Goal: Feedback & Contribution: Leave review/rating

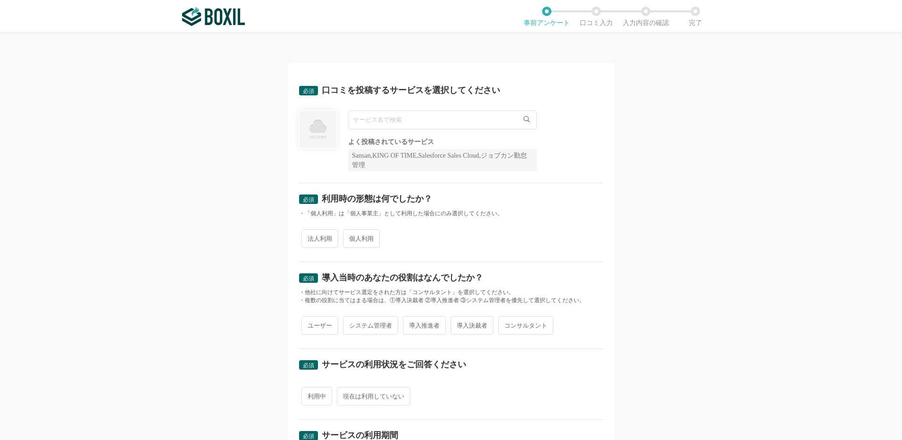
click at [236, 17] on img at bounding box center [213, 16] width 63 height 19
click at [381, 122] on input "text" at bounding box center [442, 119] width 189 height 19
type input "デ"
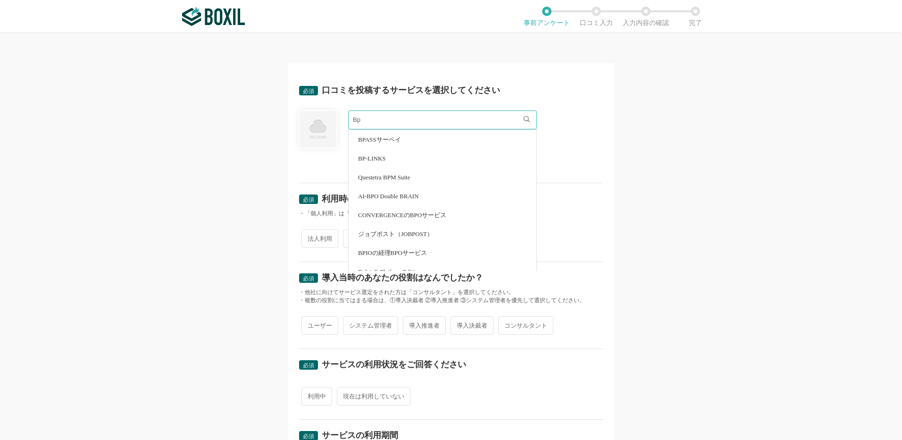
click at [379, 137] on span "BPASSサーベイ" at bounding box center [379, 139] width 43 height 6
type input "BPASSサーベイ"
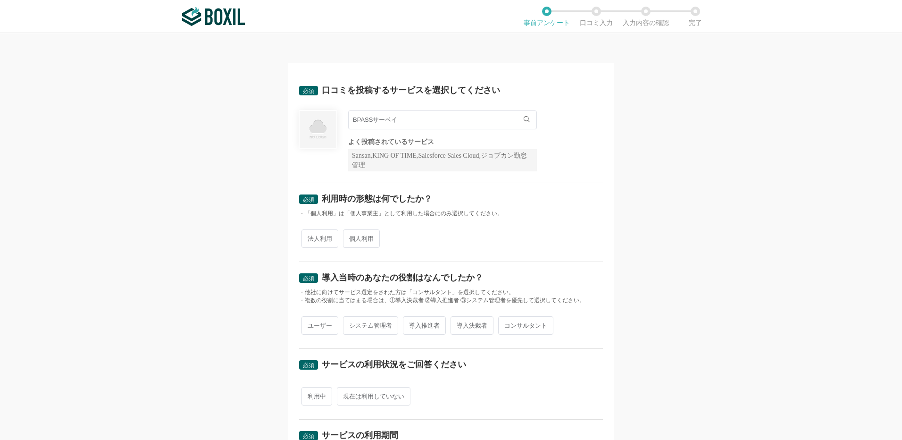
click at [413, 111] on input "BPASSサーベイ" at bounding box center [442, 119] width 189 height 19
click at [234, 24] on img at bounding box center [213, 16] width 63 height 19
click at [379, 119] on input "text" at bounding box center [442, 119] width 189 height 19
type input "d"
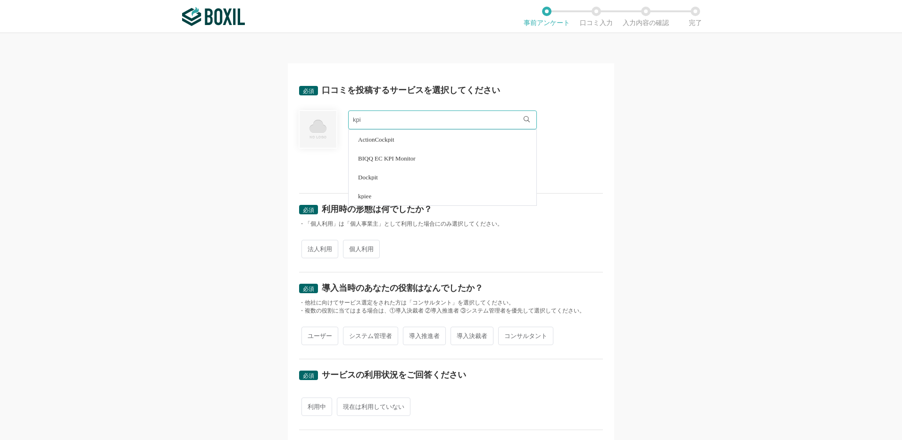
click at [390, 197] on li "kpiee" at bounding box center [443, 195] width 188 height 19
type input "kpiee"
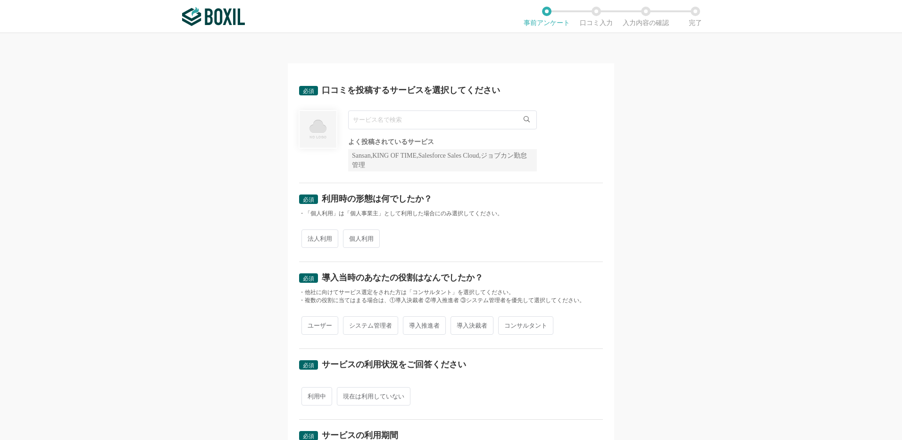
click at [395, 125] on input "text" at bounding box center [442, 119] width 189 height 19
type input "kpiee"
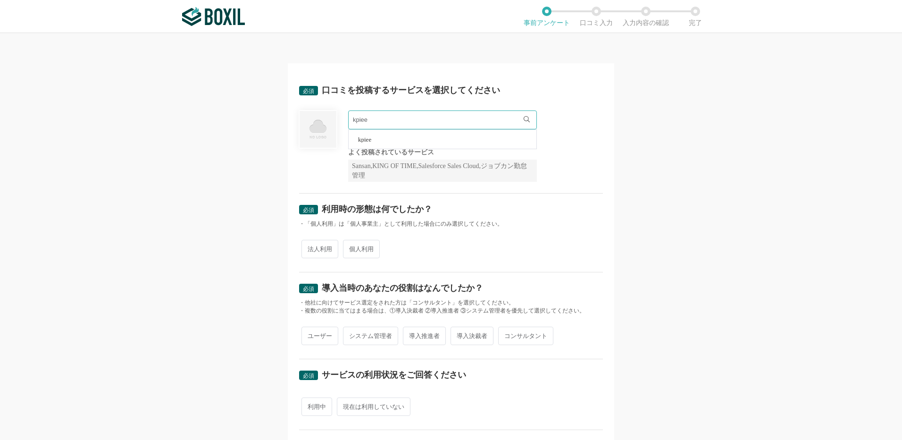
click at [387, 143] on li "kpiee" at bounding box center [443, 139] width 188 height 19
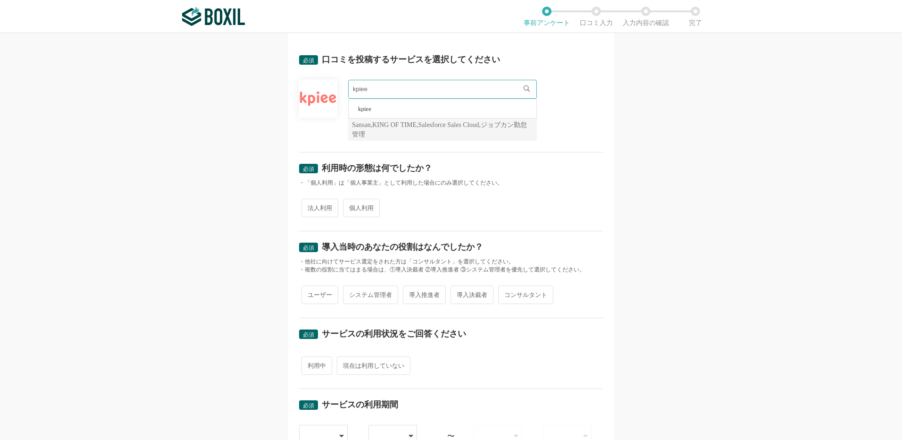
scroll to position [47, 0]
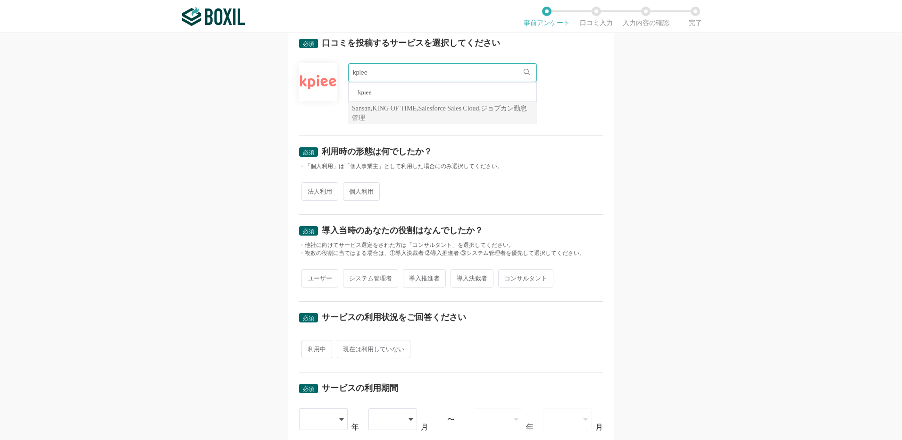
click at [319, 195] on span "法人利用" at bounding box center [320, 191] width 37 height 18
click at [310, 190] on input "法人利用" at bounding box center [307, 187] width 6 height 6
radio input "true"
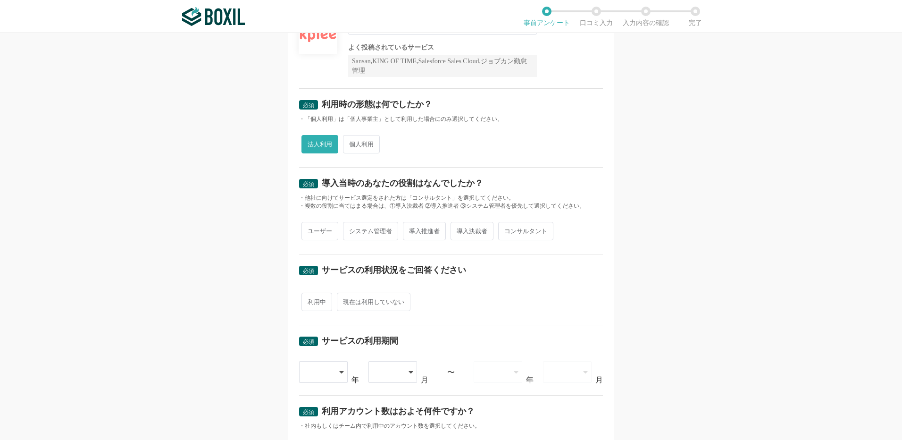
click at [412, 230] on span "導入推進者" at bounding box center [424, 231] width 43 height 18
click at [412, 229] on input "導入推進者" at bounding box center [408, 226] width 6 height 6
radio input "true"
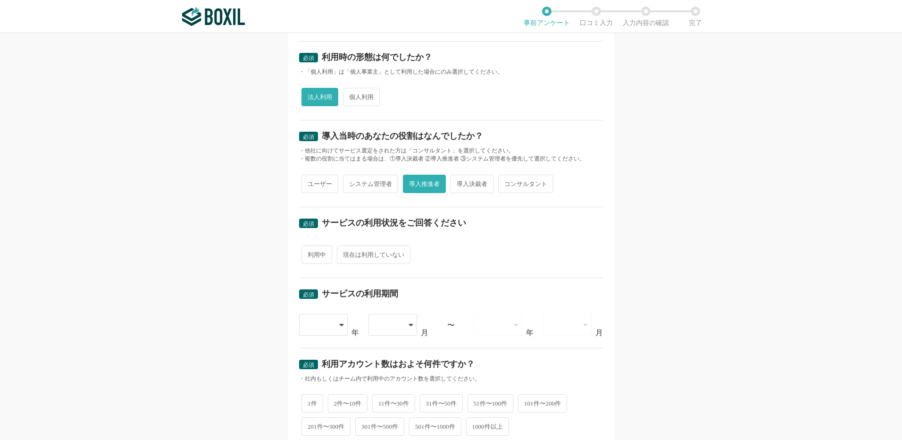
click at [302, 257] on span "利用中" at bounding box center [317, 254] width 31 height 18
click at [304, 253] on input "利用中" at bounding box center [307, 250] width 6 height 6
radio input "true"
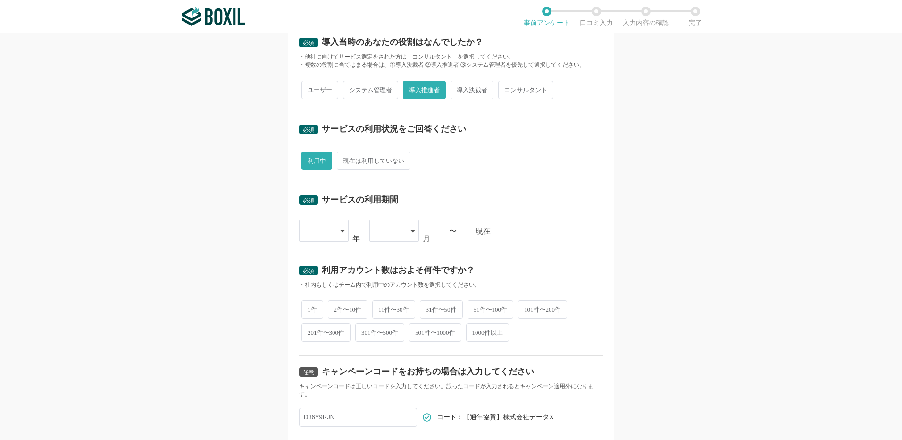
scroll to position [236, 0]
click at [340, 231] on icon at bounding box center [342, 231] width 5 height 8
click at [322, 363] on span "2024" at bounding box center [314, 367] width 15 height 8
click at [402, 230] on div at bounding box center [395, 230] width 50 height 22
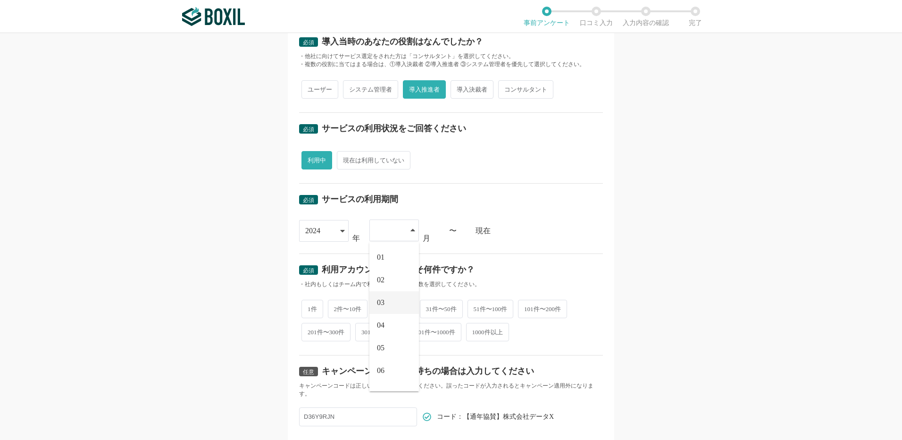
scroll to position [130, 0]
click at [391, 347] on li "11" at bounding box center [395, 353] width 50 height 23
click at [352, 304] on span "2件〜10件" at bounding box center [348, 308] width 40 height 18
click at [337, 304] on input "2件〜10件" at bounding box center [333, 303] width 6 height 6
radio input "true"
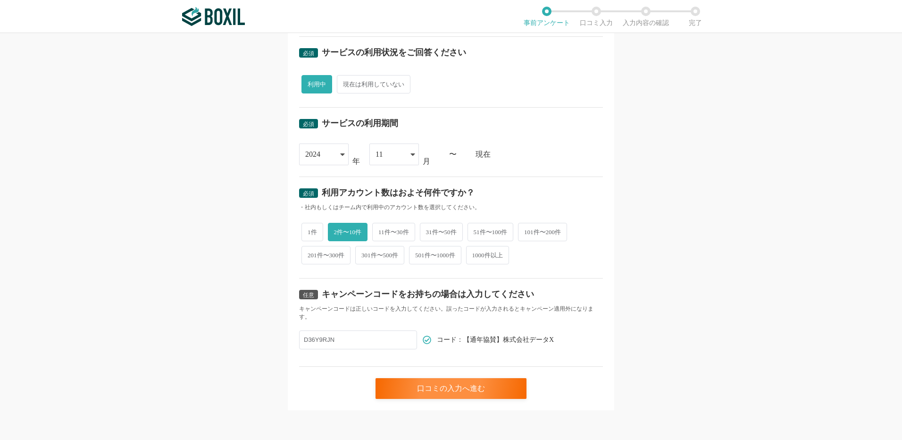
scroll to position [312, 0]
click at [348, 340] on input "D36Y9RJN" at bounding box center [358, 339] width 118 height 19
click at [350, 338] on input "D36Y9RJN" at bounding box center [358, 339] width 118 height 19
type input "D"
paste input "D36Y9RJN"
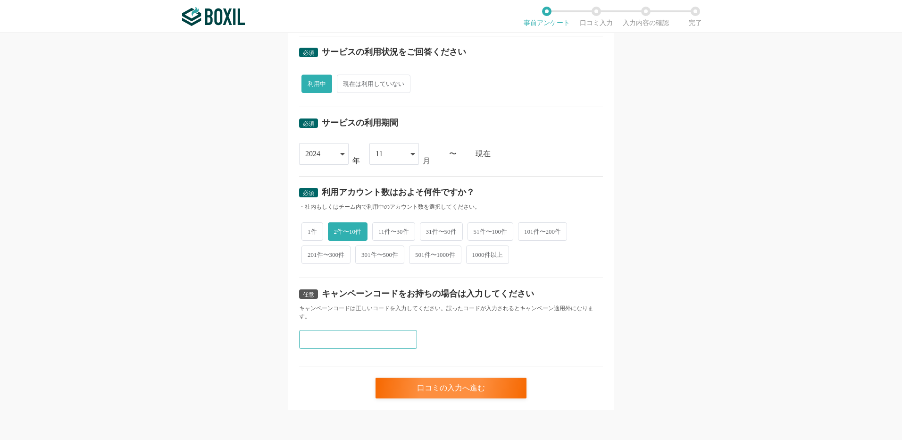
type input "D36Y9RJN"
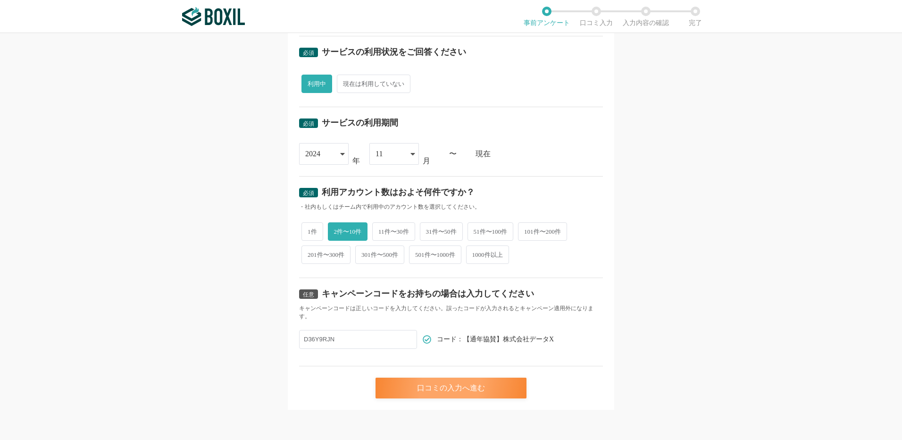
click at [416, 393] on div "口コミの入力へ進む" at bounding box center [451, 388] width 151 height 21
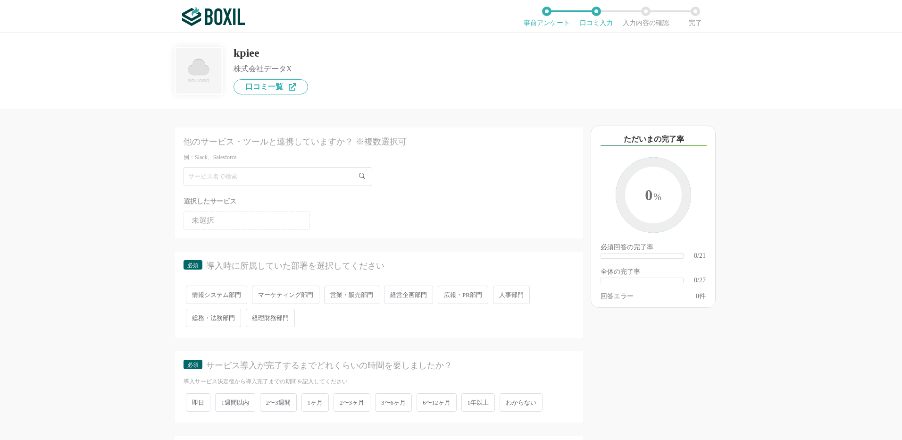
click at [286, 314] on span "経理財務部門" at bounding box center [270, 318] width 49 height 18
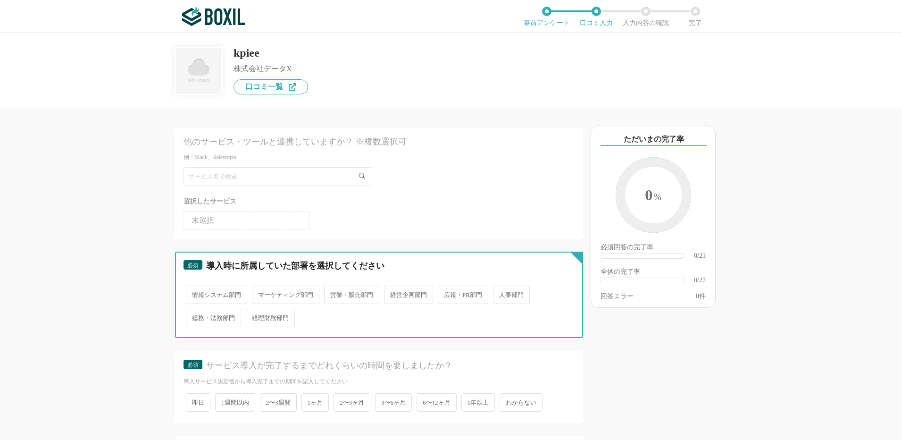
click at [254, 314] on input "経理財務部門" at bounding box center [251, 313] width 6 height 6
radio input "true"
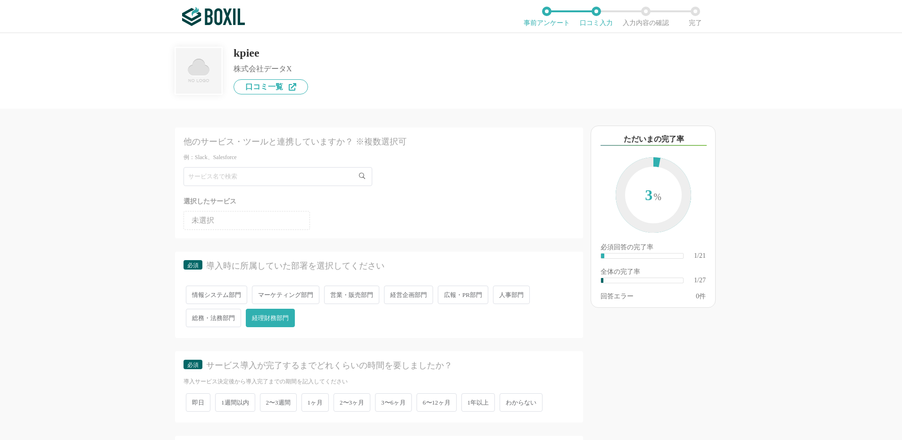
click at [406, 298] on span "経営企画部門" at bounding box center [408, 295] width 49 height 18
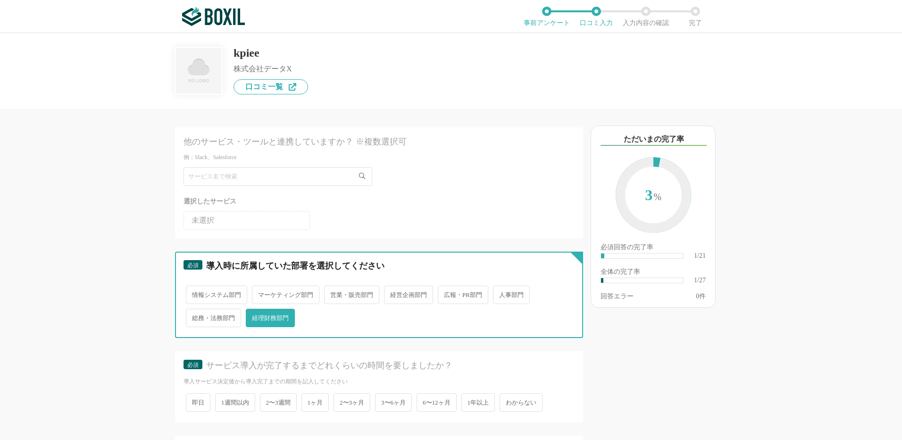
click at [393, 293] on input "経営企画部門" at bounding box center [390, 290] width 6 height 6
radio input "true"
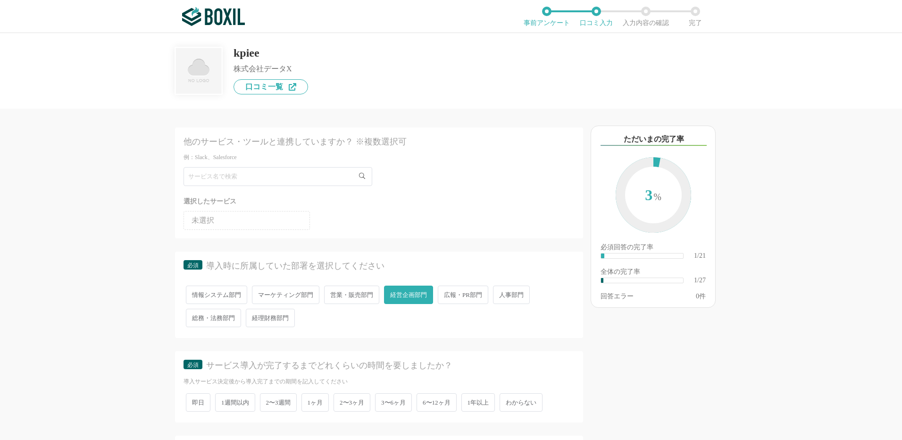
click at [276, 316] on span "経理財務部門" at bounding box center [270, 318] width 49 height 18
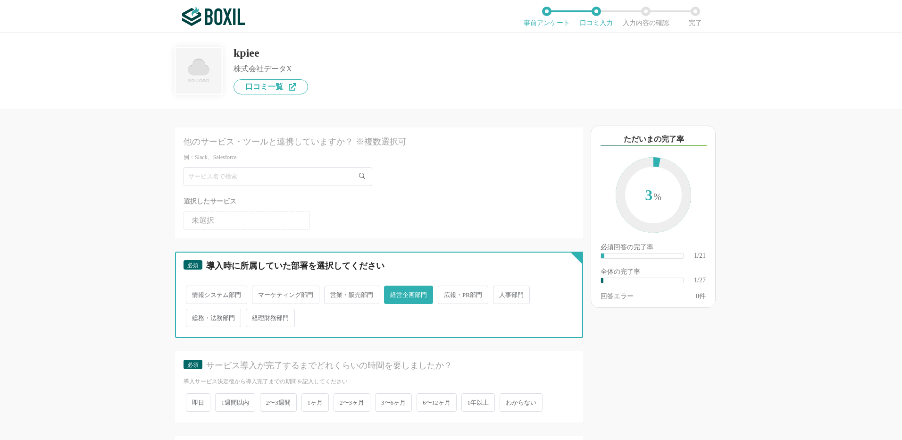
click at [254, 316] on input "経理財務部門" at bounding box center [251, 313] width 6 height 6
radio input "true"
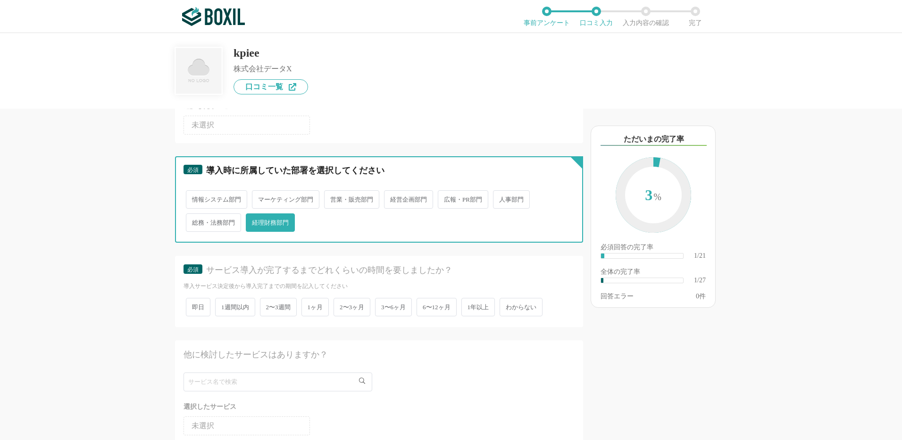
scroll to position [142, 0]
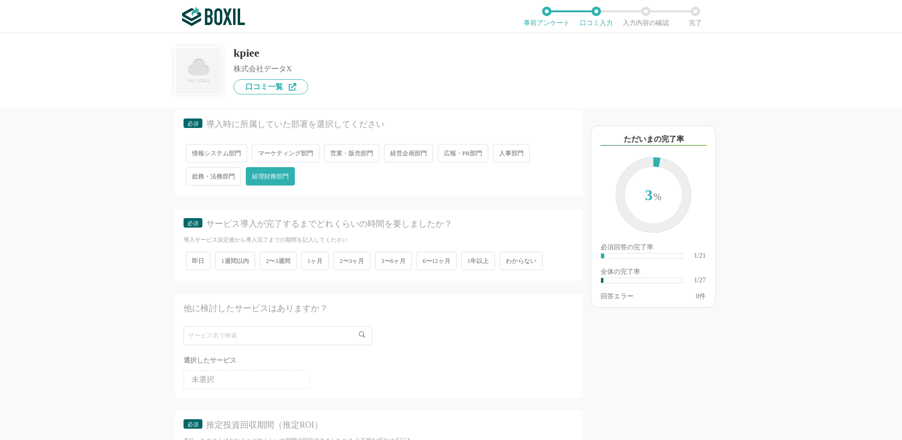
click at [241, 259] on span "1週間以内" at bounding box center [235, 261] width 40 height 18
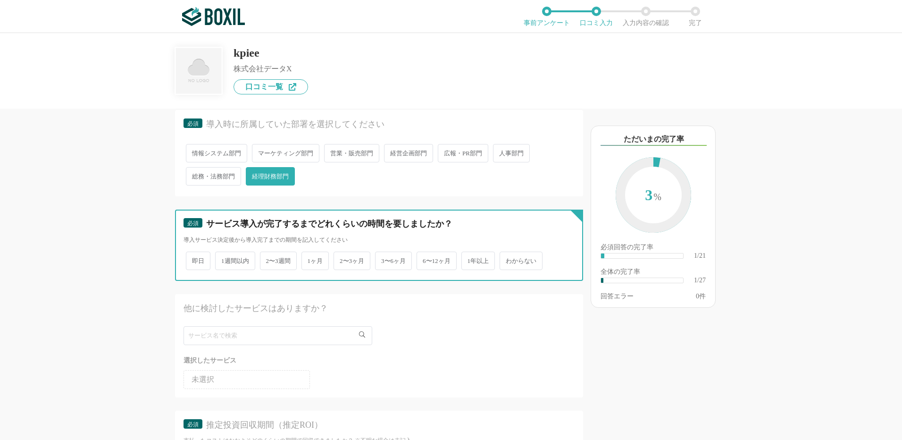
click at [224, 259] on input "1週間以内" at bounding box center [221, 256] width 6 height 6
radio input "true"
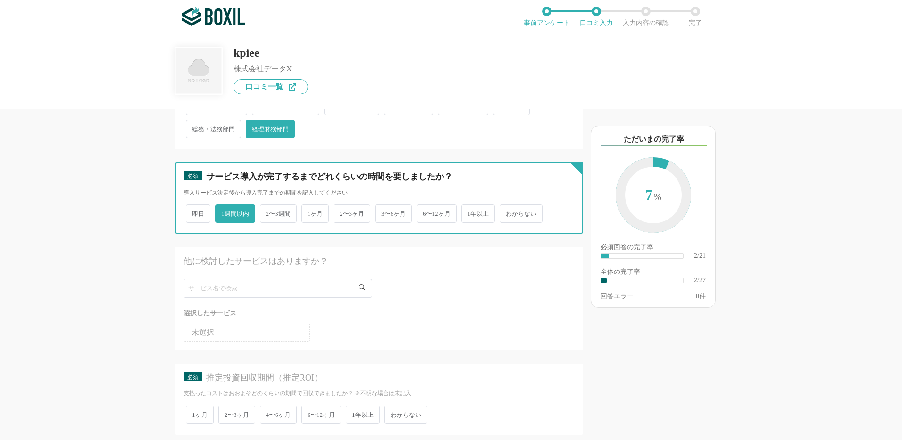
scroll to position [236, 0]
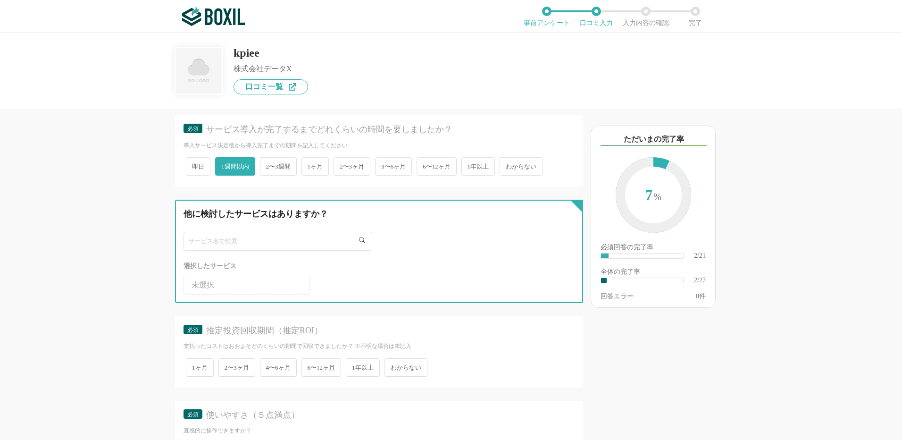
click at [250, 242] on input "text" at bounding box center [278, 241] width 189 height 19
type input "m"
type input "b"
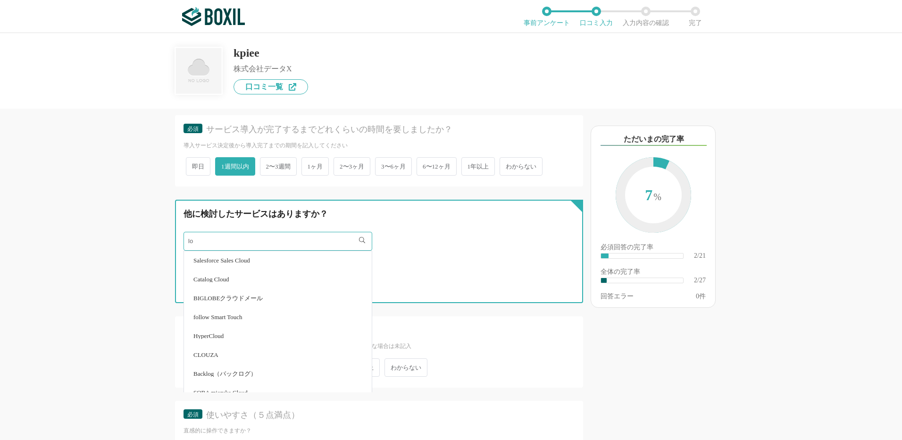
type input "l"
type input "ログラス"
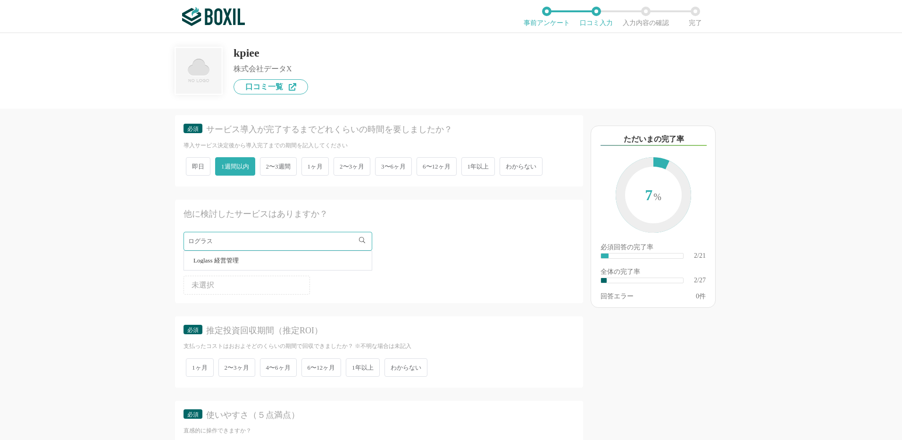
click at [230, 261] on span "Loglass 経営管理" at bounding box center [216, 260] width 45 height 6
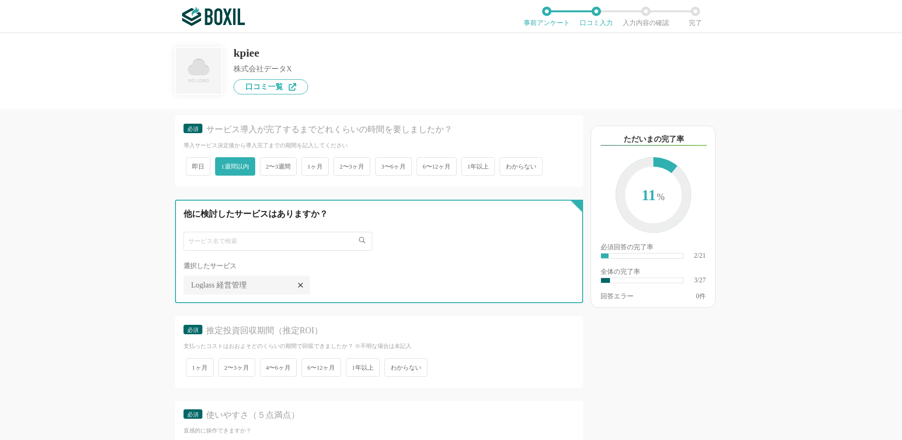
click at [228, 244] on input "text" at bounding box center [278, 241] width 189 height 19
type input "マ"
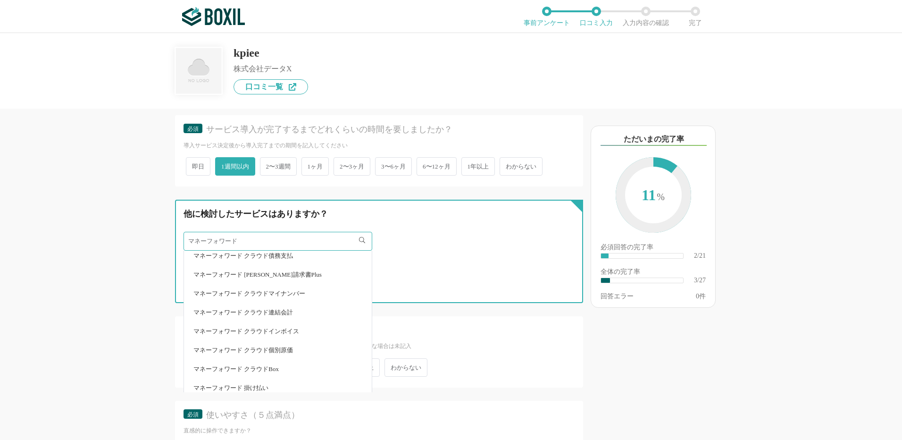
scroll to position [246, 0]
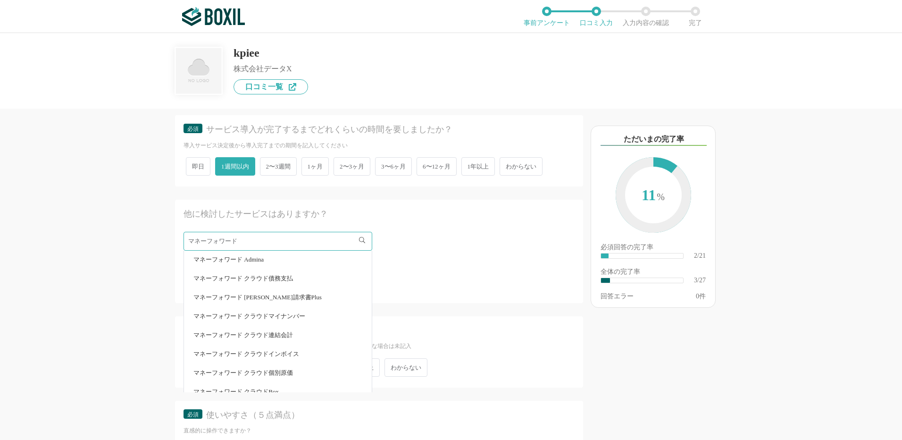
click at [399, 245] on div "マネーフォワード" at bounding box center [379, 241] width 391 height 19
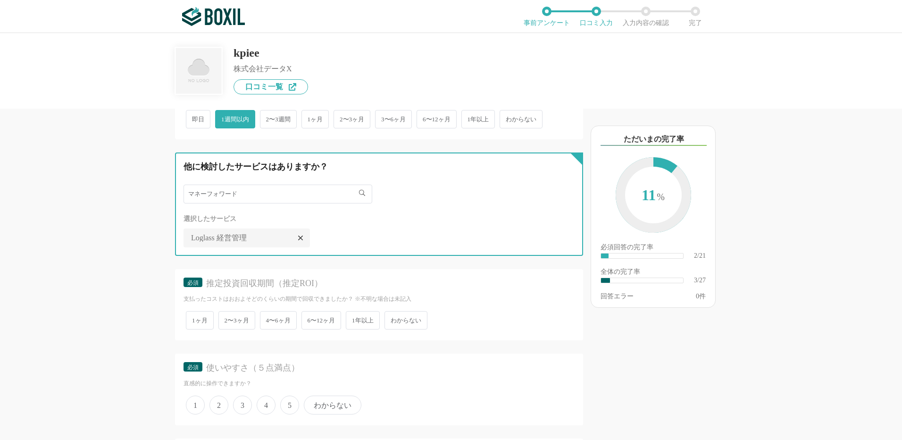
click at [295, 199] on input "マネーフォワード" at bounding box center [278, 194] width 189 height 19
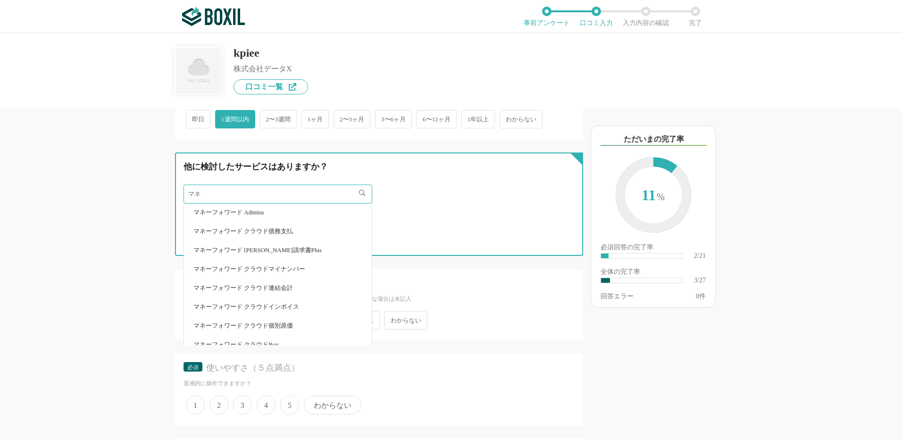
type input "マ"
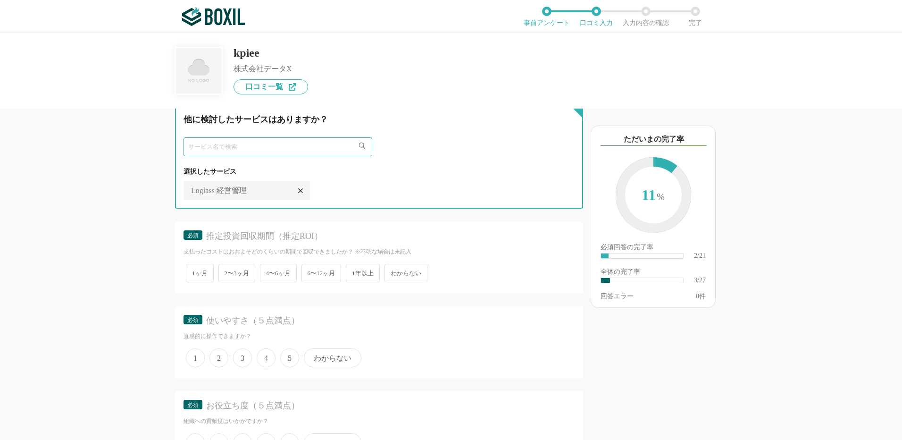
scroll to position [378, 0]
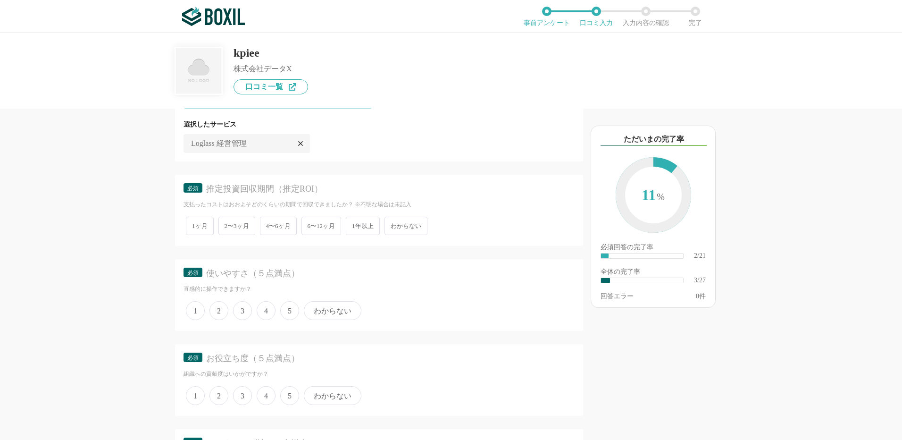
click at [291, 311] on span "5" at bounding box center [289, 310] width 19 height 19
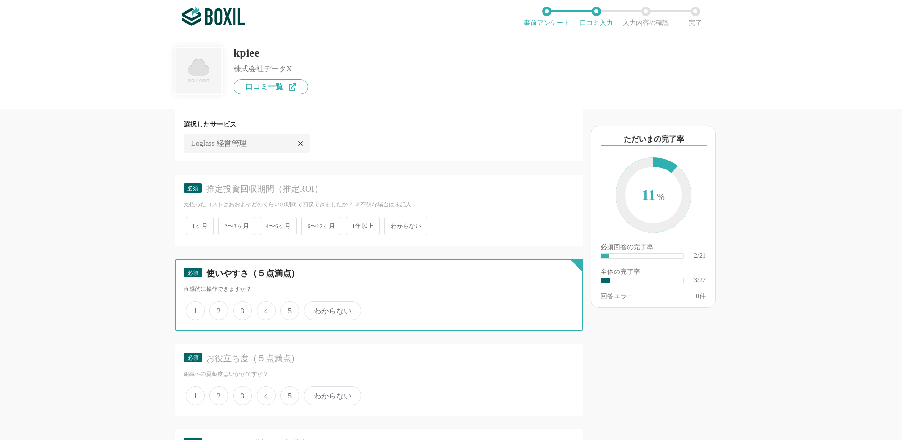
click at [289, 309] on input "5" at bounding box center [286, 306] width 6 height 6
radio input "true"
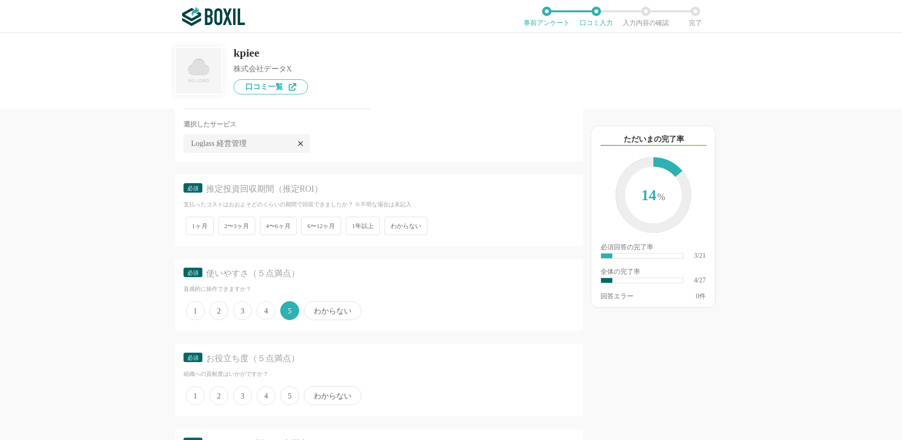
click at [287, 402] on span "5" at bounding box center [289, 395] width 19 height 19
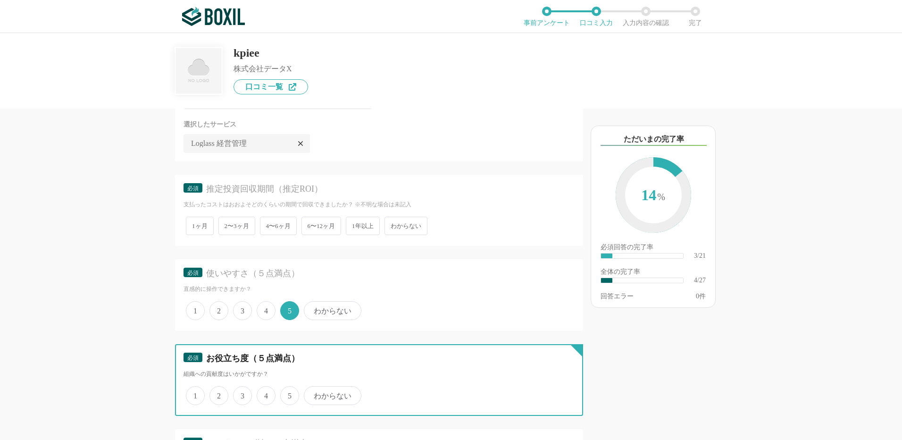
click at [287, 394] on input "5" at bounding box center [286, 390] width 6 height 6
radio input "true"
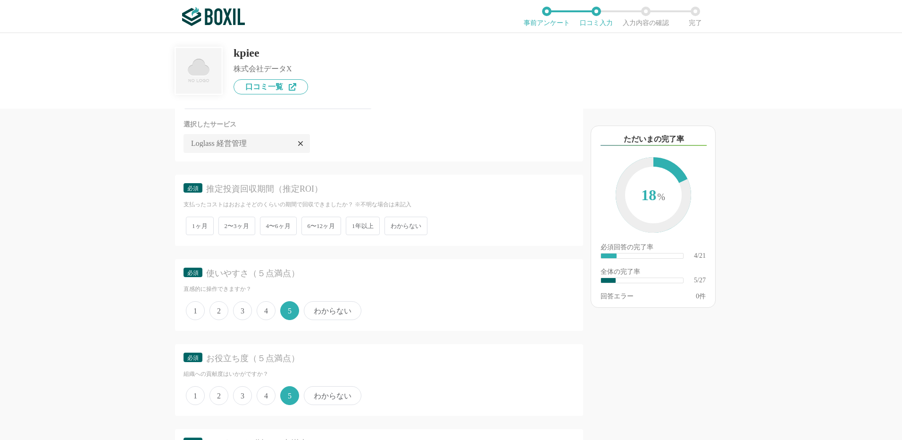
click at [239, 229] on span "2〜3ヶ月" at bounding box center [237, 226] width 37 height 18
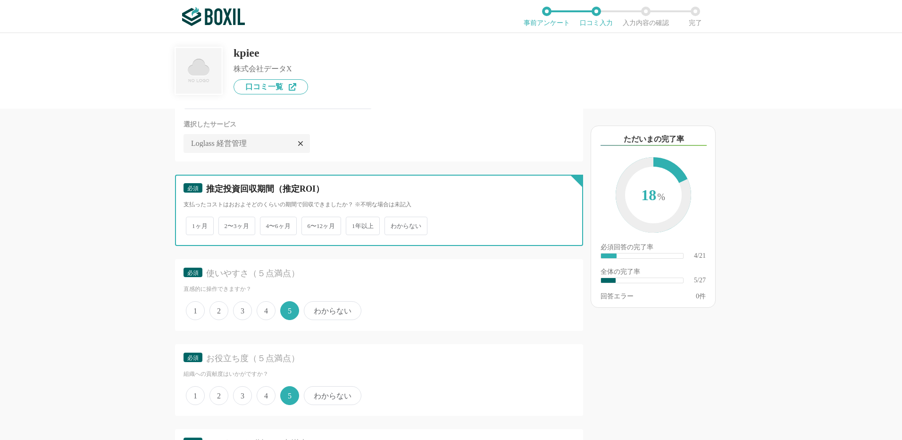
click at [227, 224] on input "2〜3ヶ月" at bounding box center [224, 221] width 6 height 6
radio input "true"
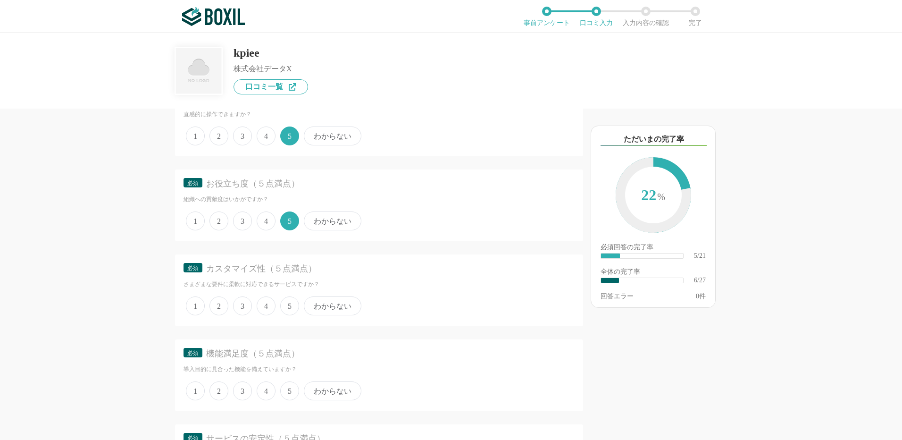
scroll to position [566, 0]
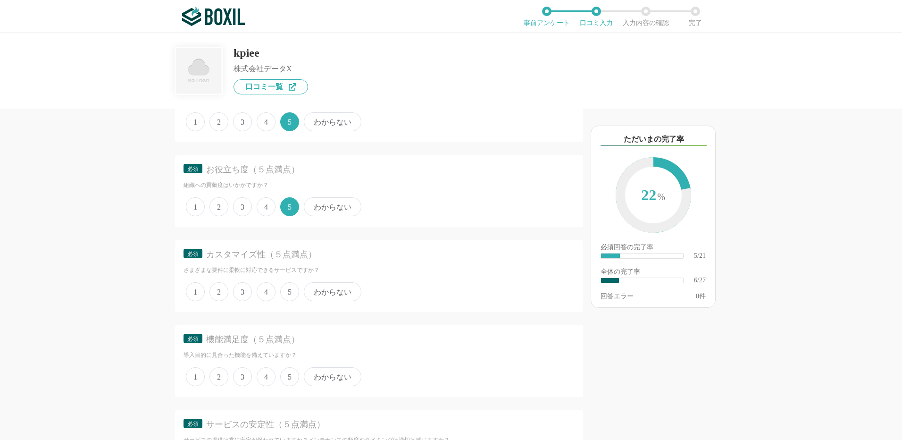
click at [293, 296] on span "5" at bounding box center [289, 291] width 19 height 19
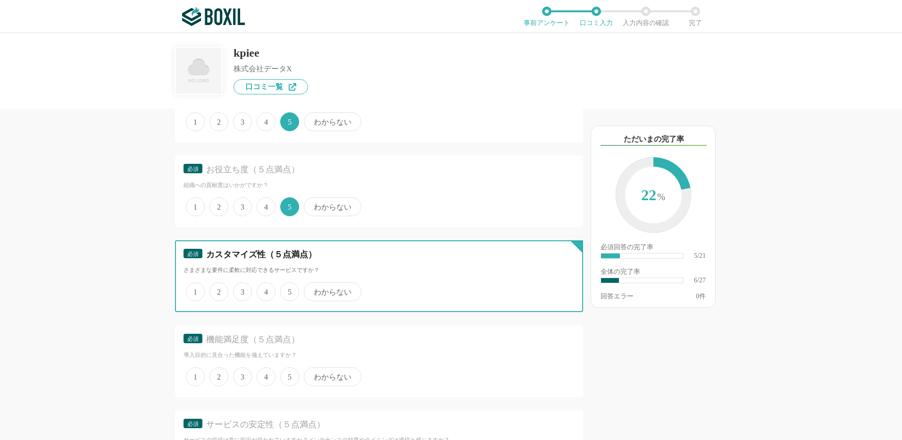
click at [289, 290] on input "5" at bounding box center [286, 287] width 6 height 6
radio input "true"
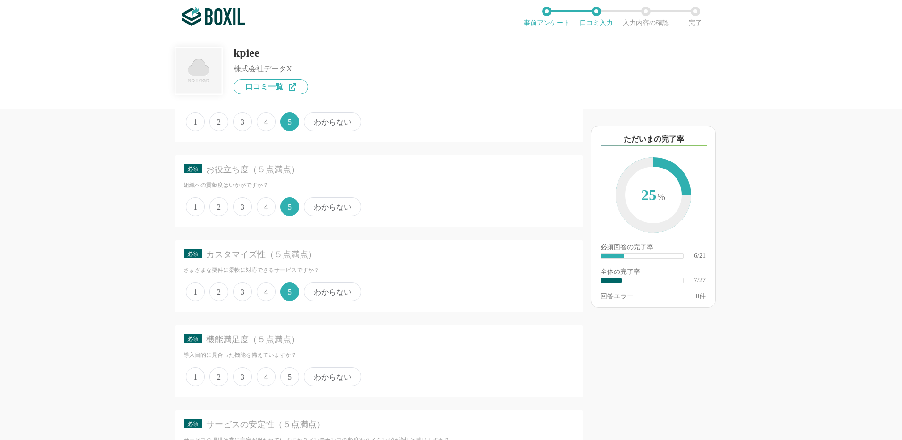
click at [287, 377] on span "5" at bounding box center [289, 376] width 19 height 19
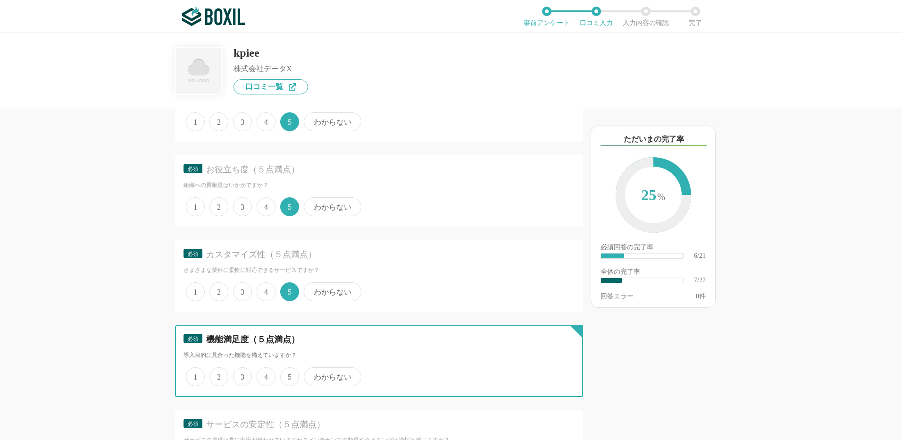
click at [287, 375] on input "5" at bounding box center [286, 372] width 6 height 6
radio input "true"
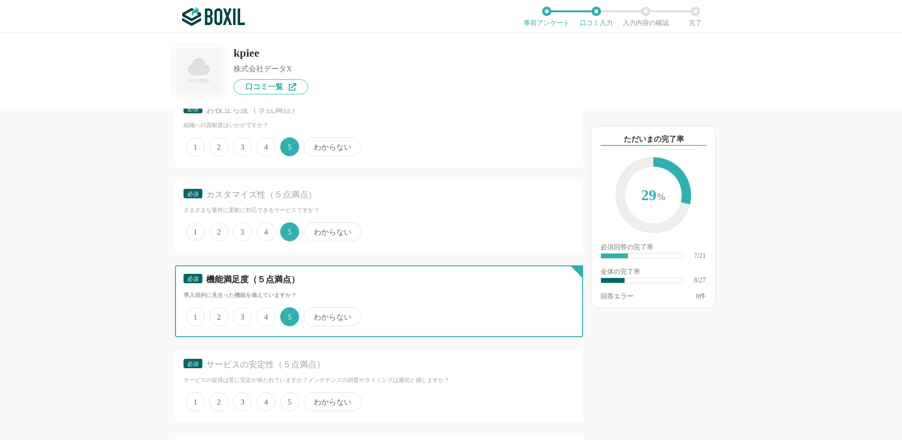
scroll to position [708, 0]
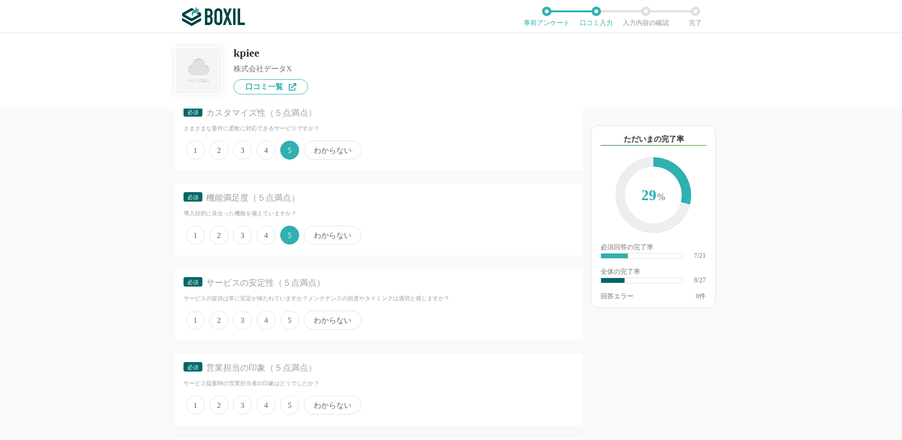
click at [290, 325] on span "5" at bounding box center [289, 320] width 19 height 19
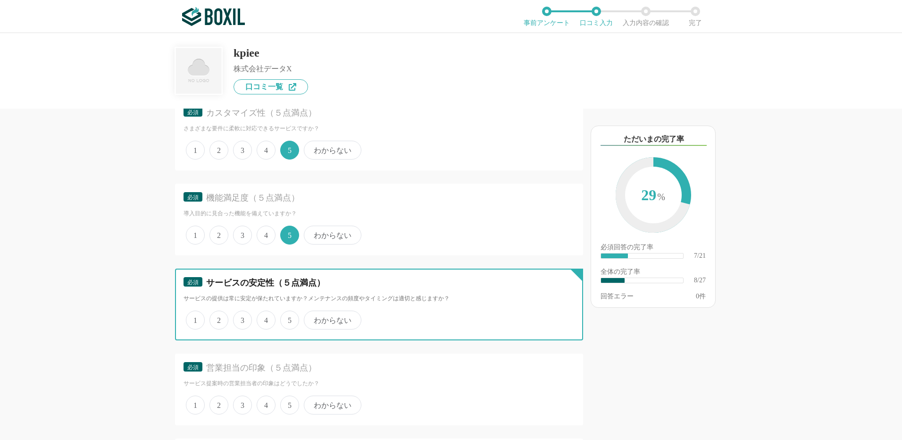
click at [289, 318] on input "5" at bounding box center [286, 315] width 6 height 6
radio input "true"
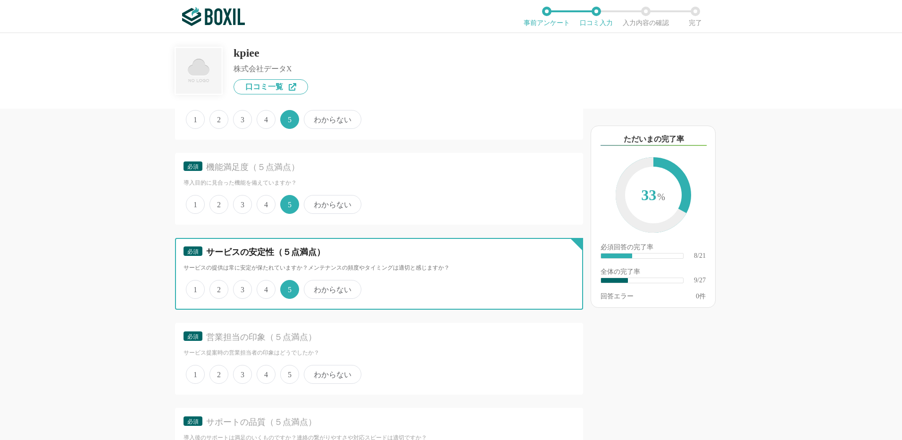
scroll to position [755, 0]
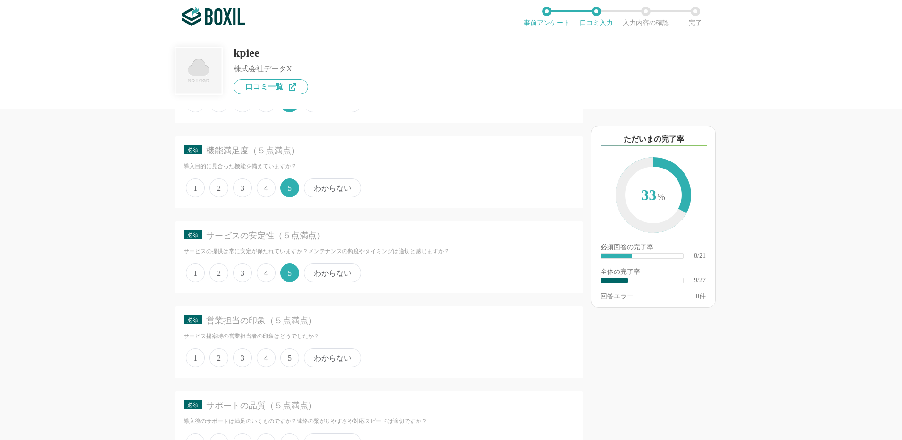
click at [289, 362] on span "5" at bounding box center [289, 357] width 19 height 19
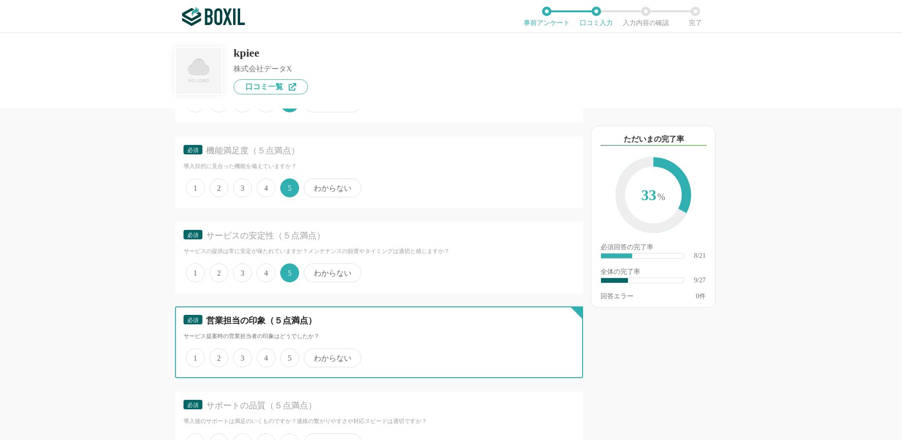
click at [289, 356] on input "5" at bounding box center [286, 353] width 6 height 6
radio input "true"
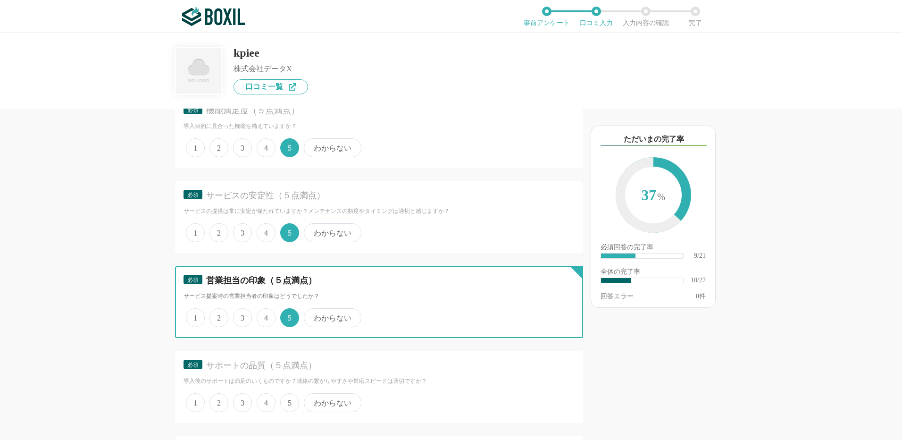
scroll to position [850, 0]
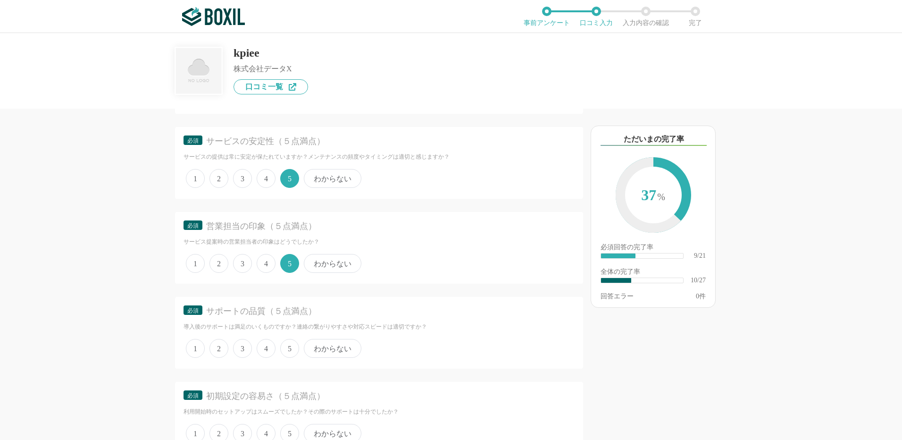
click at [288, 356] on span "5" at bounding box center [289, 348] width 19 height 19
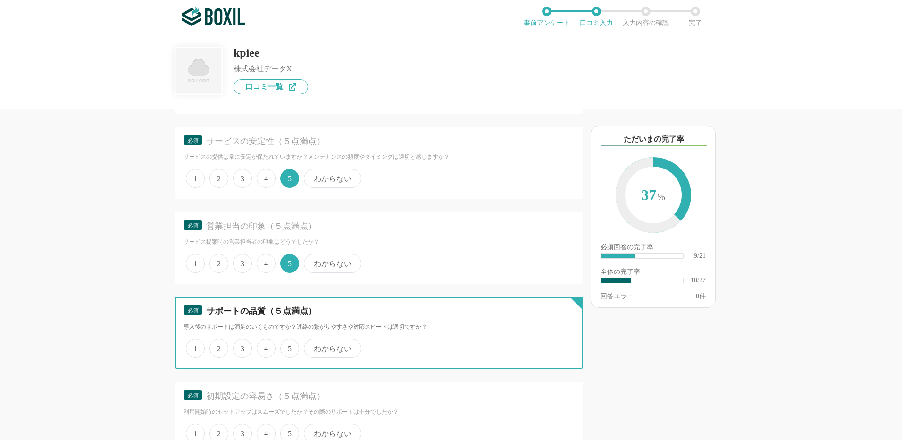
click at [288, 346] on input "5" at bounding box center [286, 343] width 6 height 6
radio input "true"
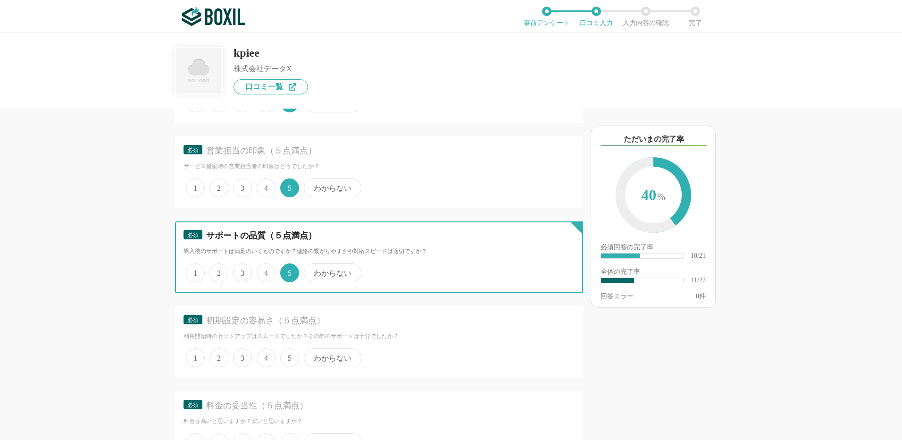
scroll to position [944, 0]
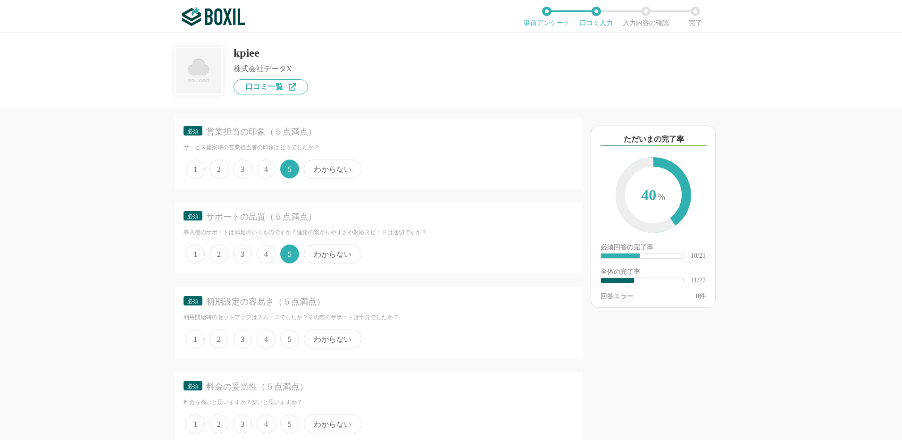
click at [293, 336] on span "5" at bounding box center [289, 338] width 19 height 19
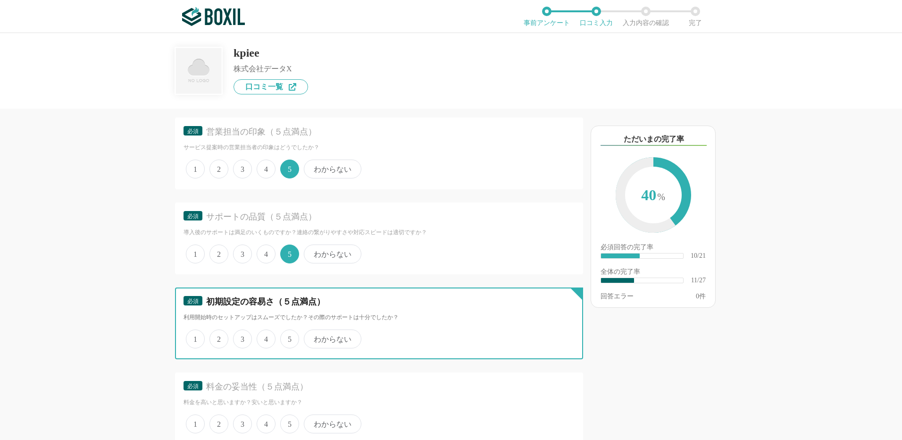
click at [289, 336] on input "5" at bounding box center [286, 334] width 6 height 6
radio input "true"
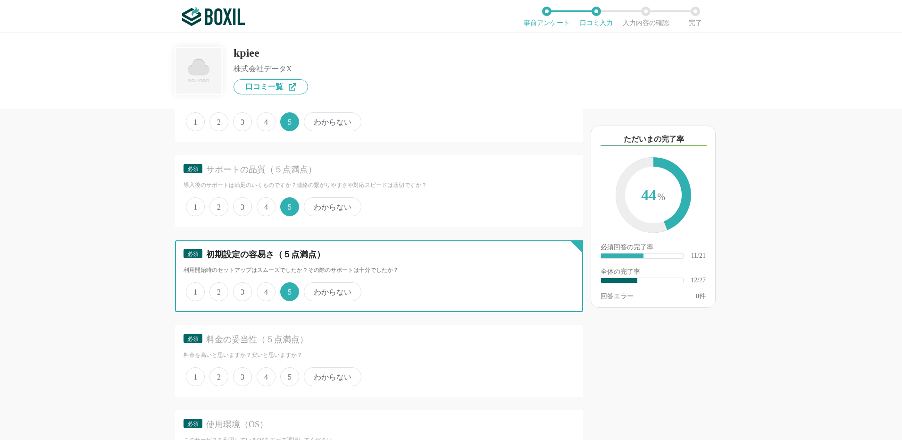
scroll to position [1038, 0]
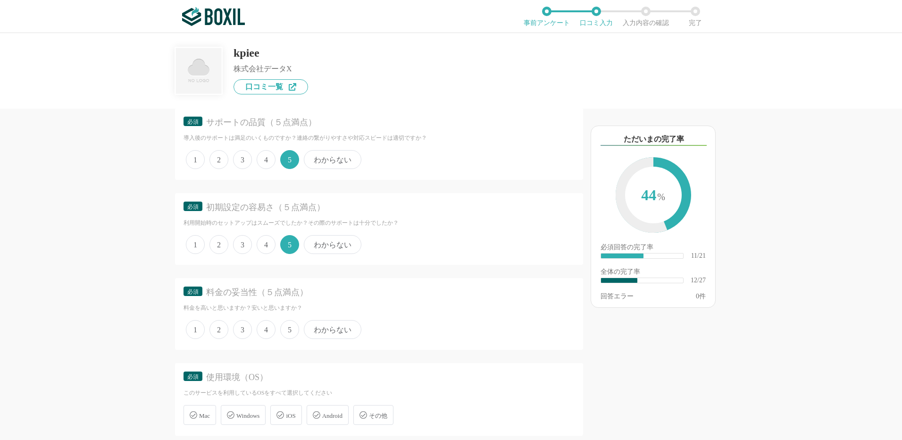
click at [293, 336] on span "5" at bounding box center [289, 329] width 19 height 19
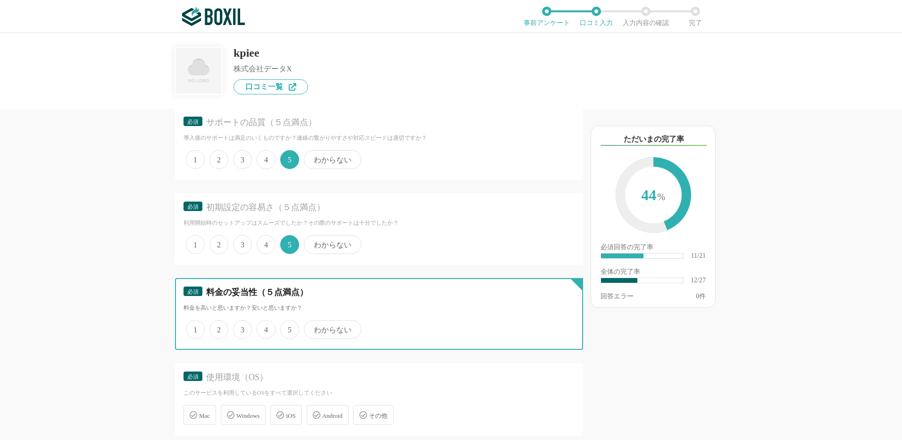
click at [289, 328] on input "5" at bounding box center [286, 324] width 6 height 6
radio input "true"
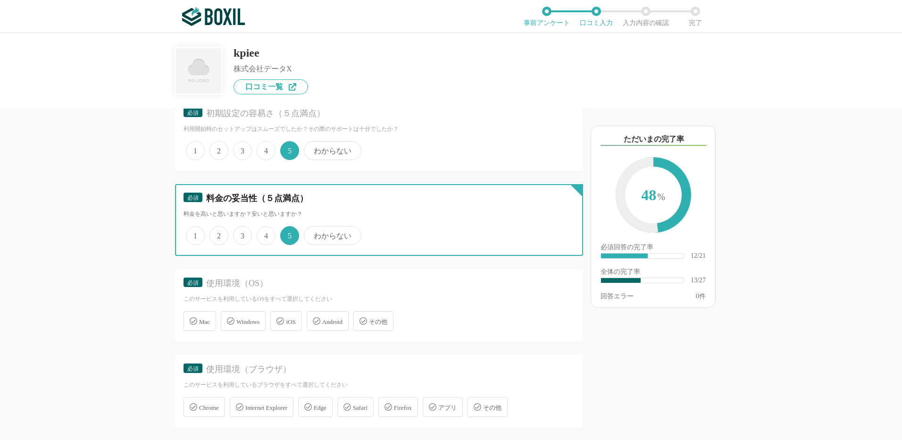
scroll to position [1133, 0]
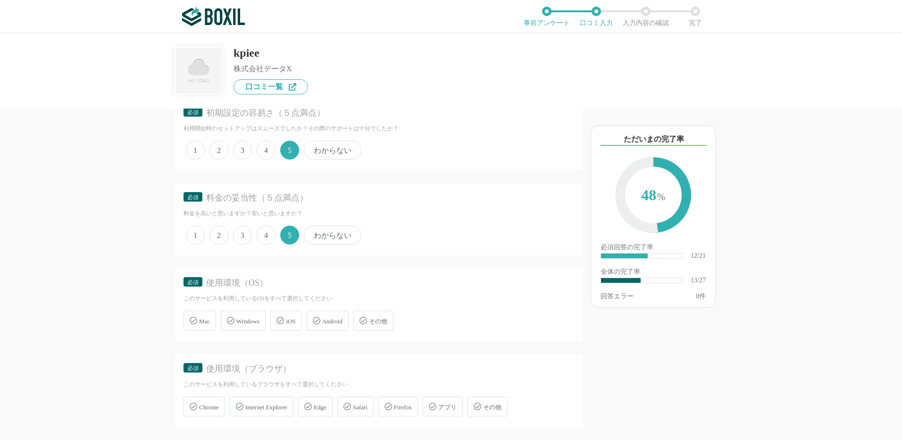
click at [251, 321] on span "Windows" at bounding box center [247, 321] width 23 height 7
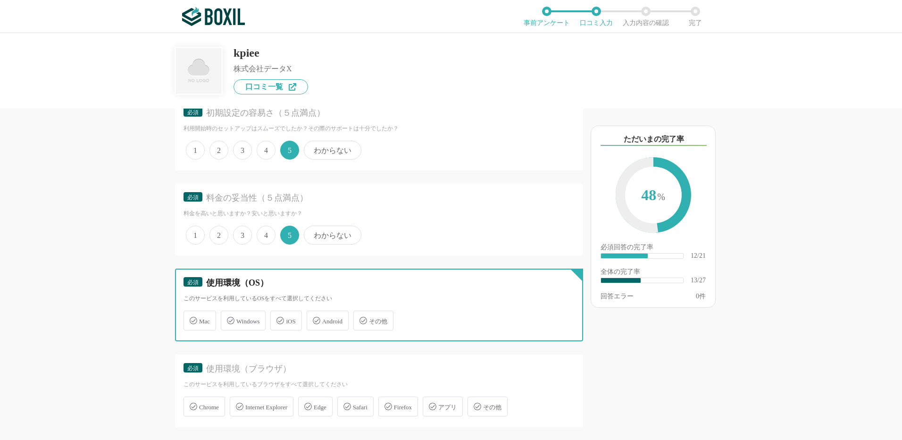
click at [229, 318] on input "Windows" at bounding box center [226, 315] width 6 height 6
checkbox input "true"
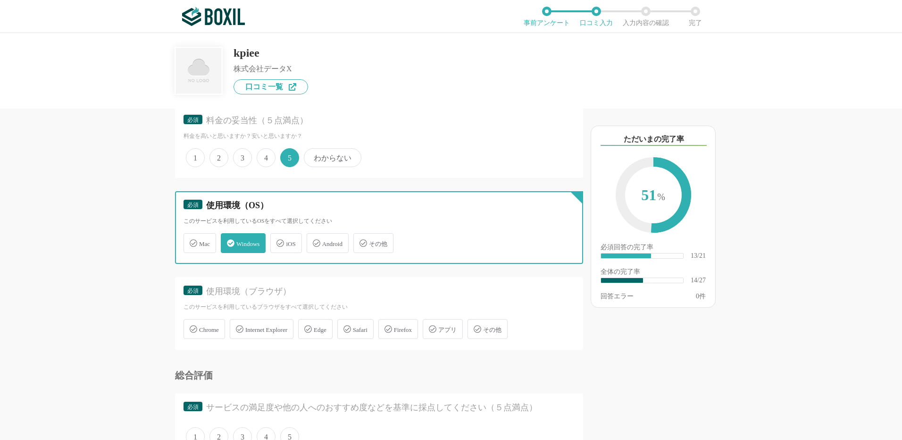
scroll to position [1227, 0]
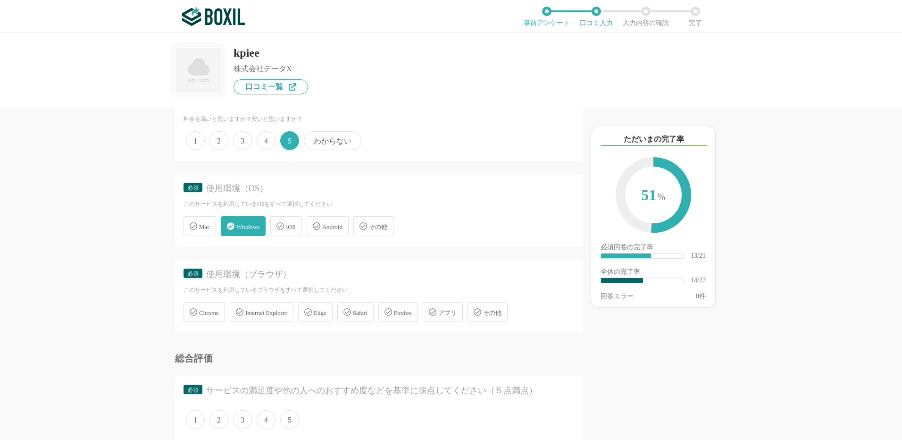
click at [211, 314] on span "Chrome" at bounding box center [209, 312] width 20 height 7
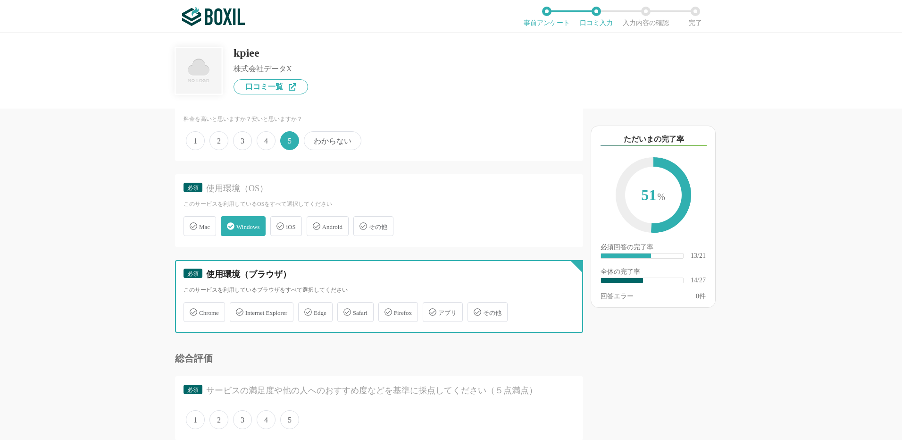
click at [192, 310] on input "Chrome" at bounding box center [188, 306] width 6 height 6
checkbox input "true"
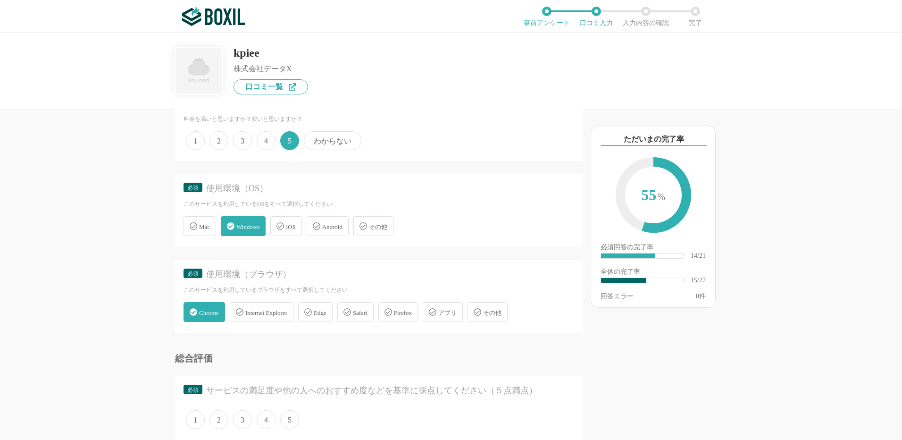
click at [312, 315] on icon at bounding box center [308, 312] width 8 height 8
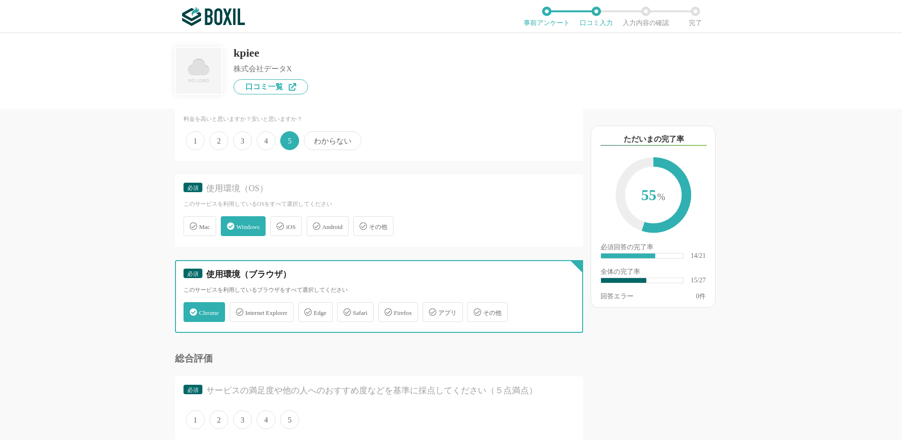
click at [306, 310] on input "Edge" at bounding box center [303, 306] width 6 height 6
checkbox input "true"
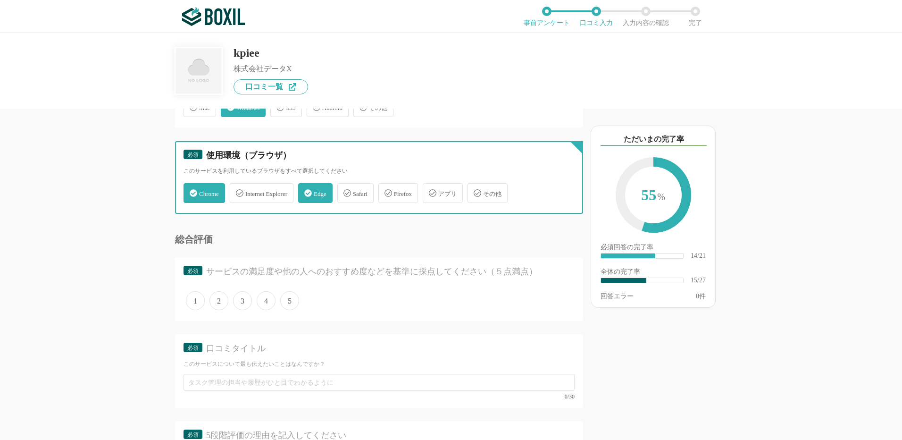
scroll to position [1369, 0]
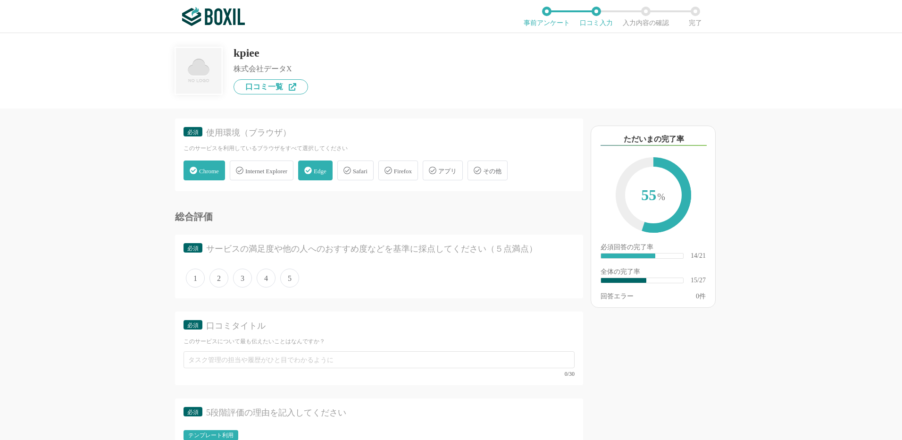
click at [288, 282] on span "5" at bounding box center [289, 278] width 19 height 19
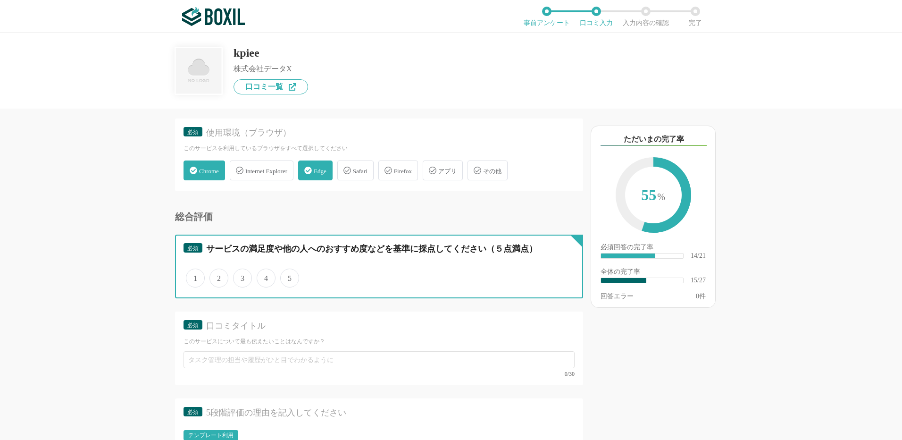
click at [288, 276] on input "5" at bounding box center [286, 273] width 6 height 6
radio input "true"
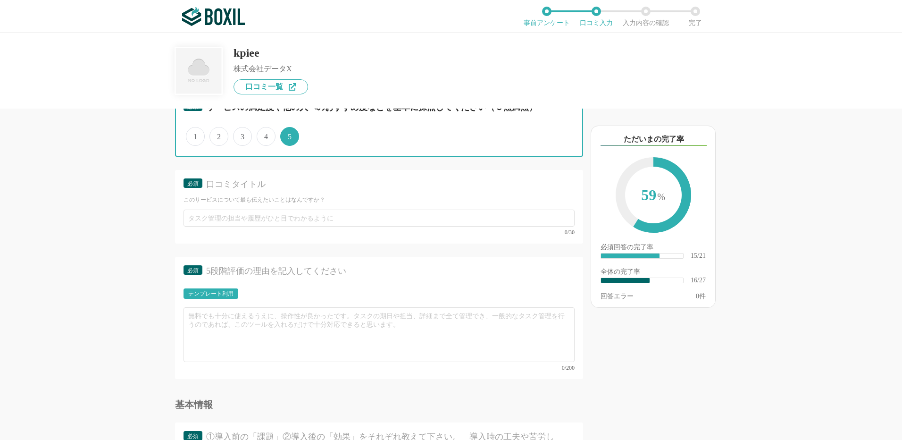
scroll to position [1558, 0]
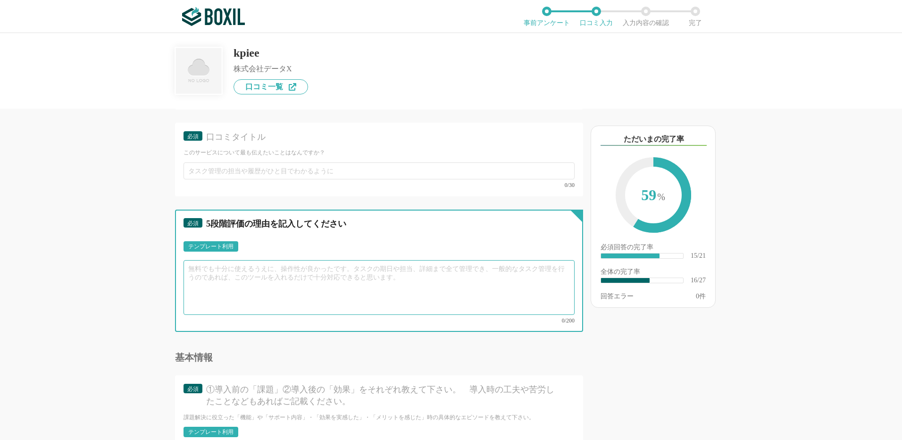
click at [288, 282] on textarea at bounding box center [379, 287] width 391 height 55
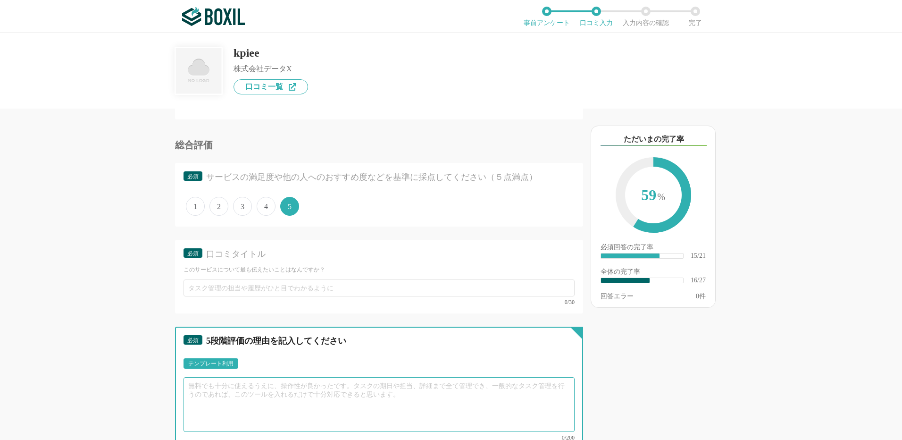
scroll to position [1463, 0]
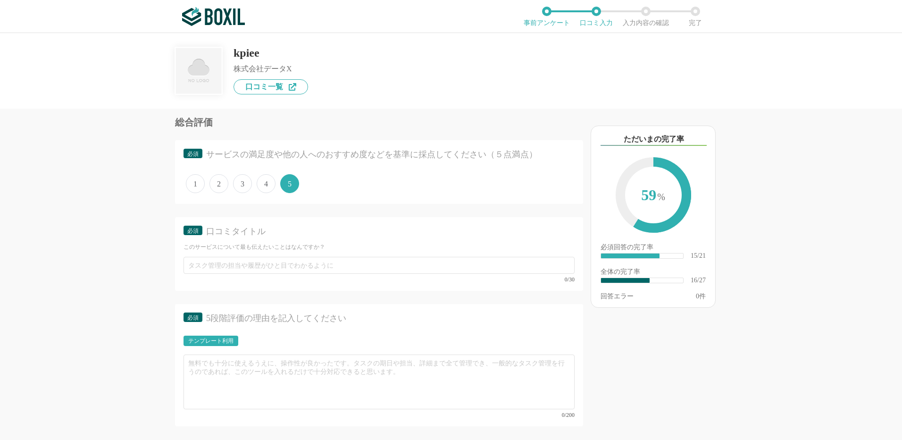
click at [233, 342] on div "テンプレート利用" at bounding box center [210, 341] width 45 height 6
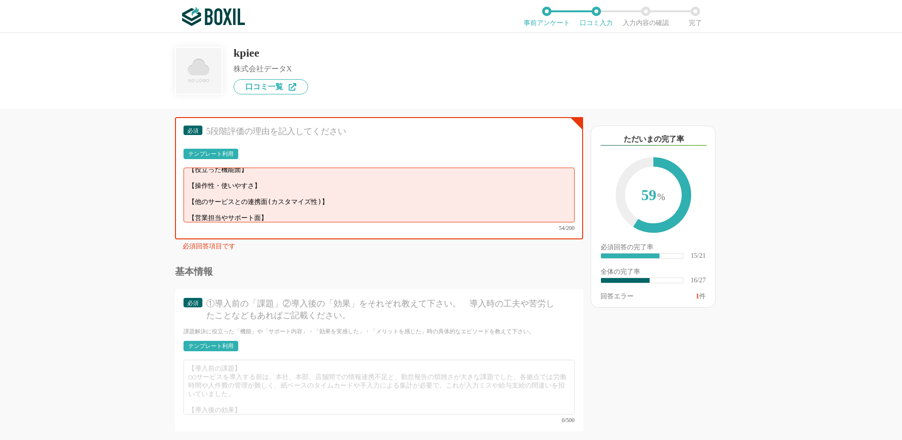
scroll to position [1652, 0]
click at [225, 341] on div "テンプレート利用" at bounding box center [210, 344] width 45 height 6
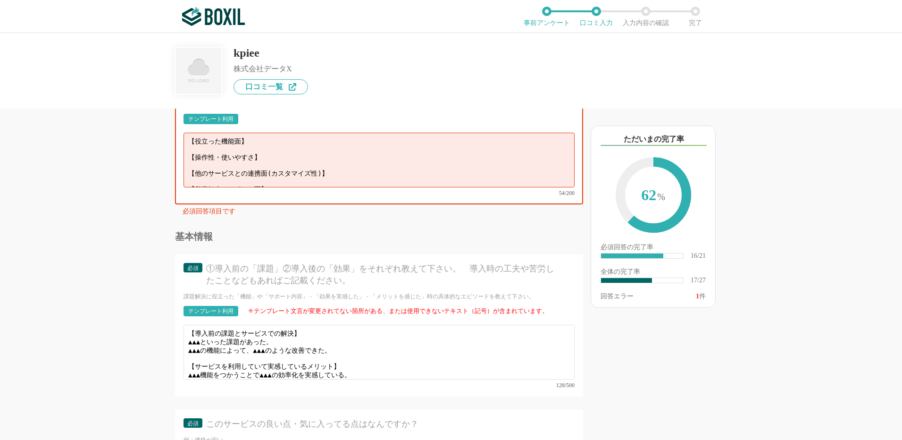
scroll to position [1699, 0]
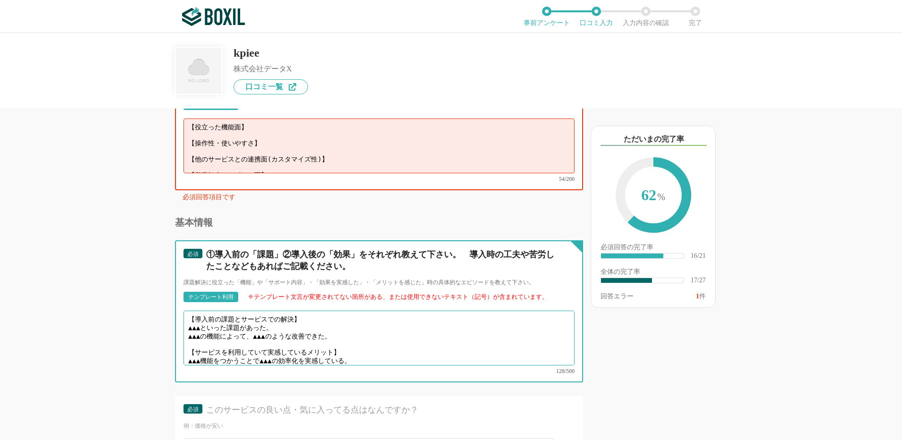
click at [375, 349] on textarea "【導入前の課題とサービスでの解決】 ▲▲▲といった課題があった。 ▲▲▲の機能によって、▲▲▲のような改善できた。 【サービスを利用していて実感しているメリッ…" at bounding box center [379, 338] width 391 height 55
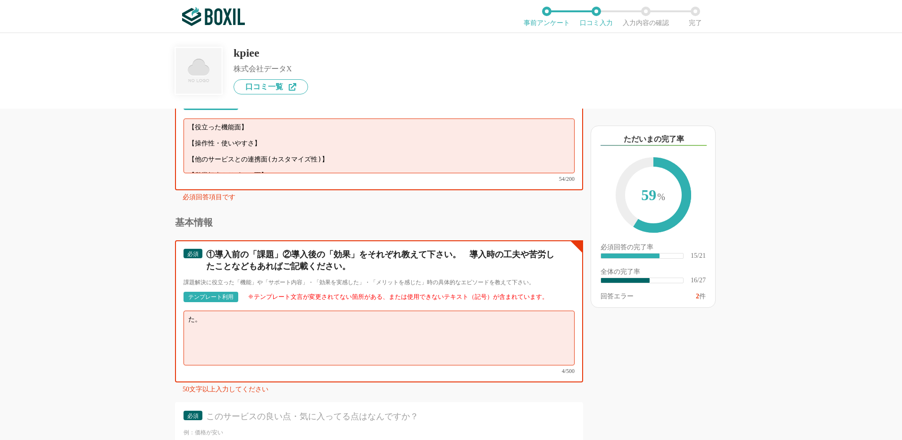
type textarea "。"
paste textarea "導入前は、支払検証や決算対応、取引先別実績表の作成など、定型業務から突発的な作業まで、 社内で工数を割いて対応していましたが、社内リソースが不足していることで…"
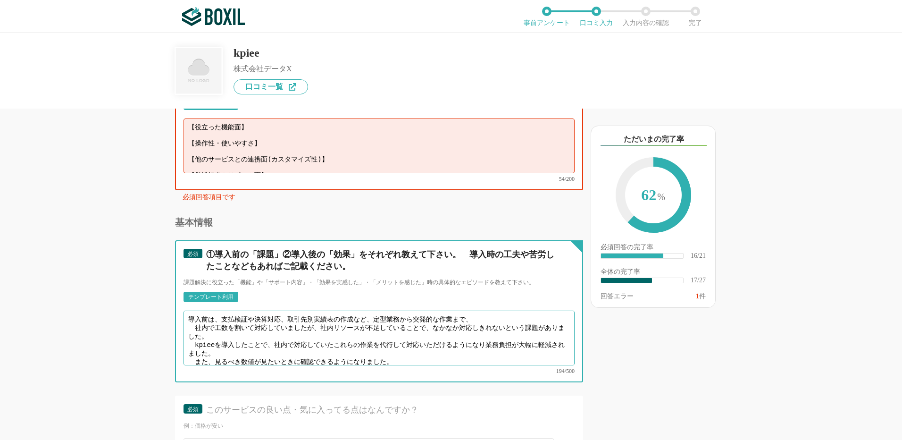
click at [189, 311] on textarea "導入前は、支払検証や決算対応、取引先別実績表の作成など、定型業務から突発的な作業まで、 社内で工数を割いて対応していましたが、社内リソースが不足していることで…" at bounding box center [379, 338] width 391 height 55
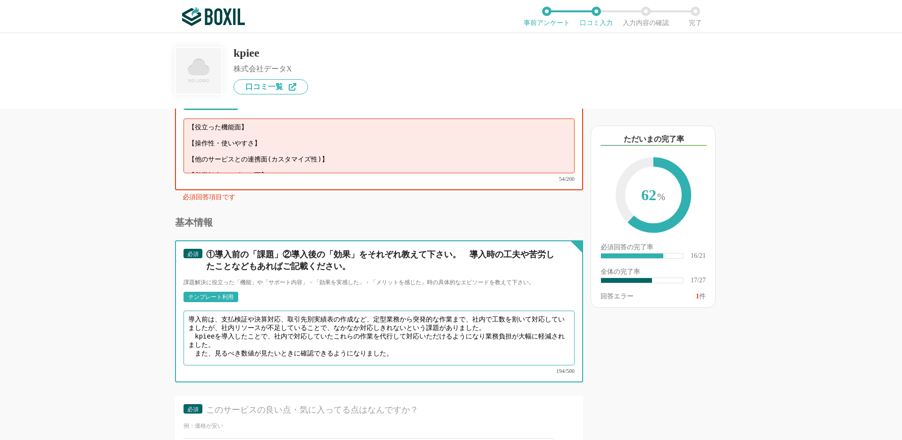
type textarea "導入前は、支払検証や決算対応、取引先別実績表の作成など、定型業務から突発的な作業まで、社内で工数を割いて対応していましたが、社内リソースが不足していることで、…"
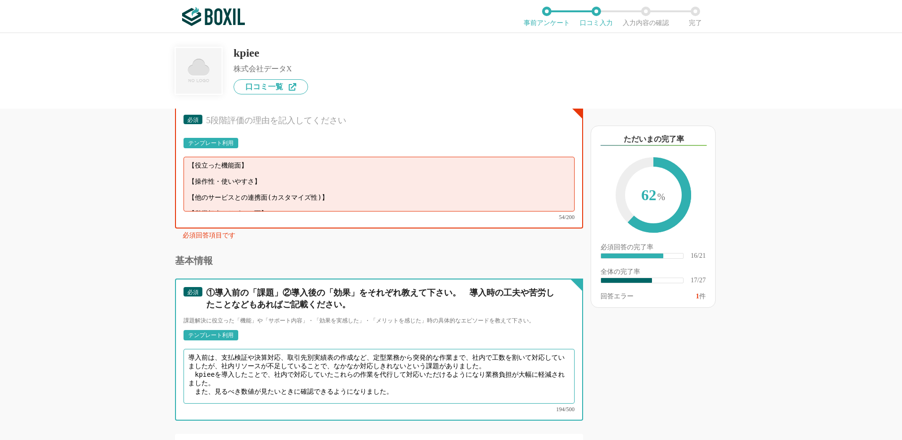
scroll to position [1652, 0]
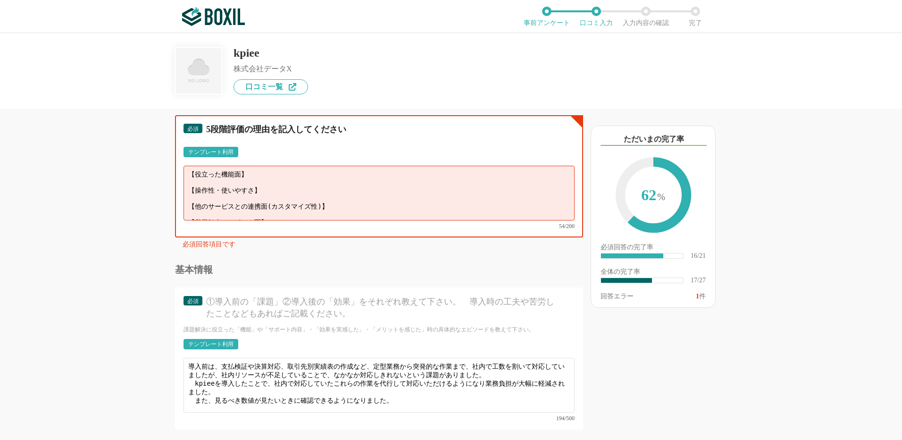
click at [352, 204] on textarea "【役立った機能面】 【操作性・使いやすさ】 【他のサービスとの連携面(カスタマイズ性)】 【営業担当やサポート面】" at bounding box center [379, 193] width 391 height 55
click at [192, 175] on textarea "【役立った機能面】 【操作性・使いやすさ】 【他のサービスとの連携面(カスタマイズ性)】 【営業担当やサポート面】" at bounding box center [379, 193] width 391 height 55
type textarea "】"
paste textarea "データ集計や数値の表作成まで幅広く支援いただけたことで、経営管理業務の負担を大幅削減できました"
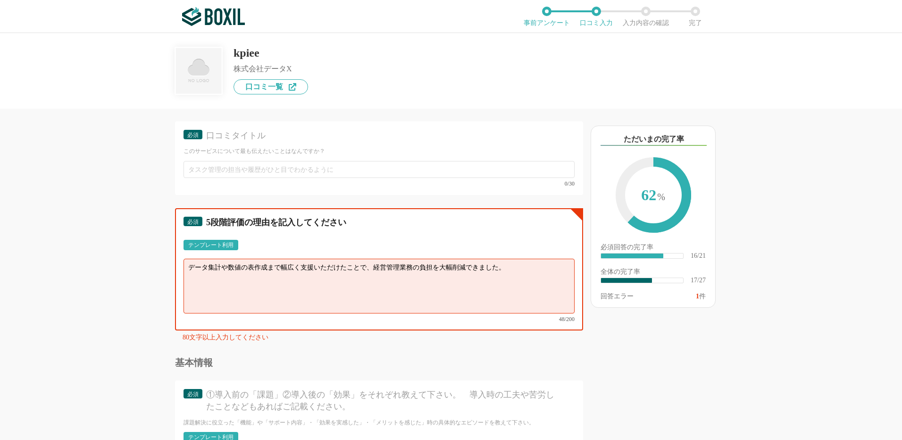
scroll to position [1558, 0]
type textarea "データ集計や数値の表作成まで幅広く支援いただけたことで、経営管理業務の負担を大幅削減できました。"
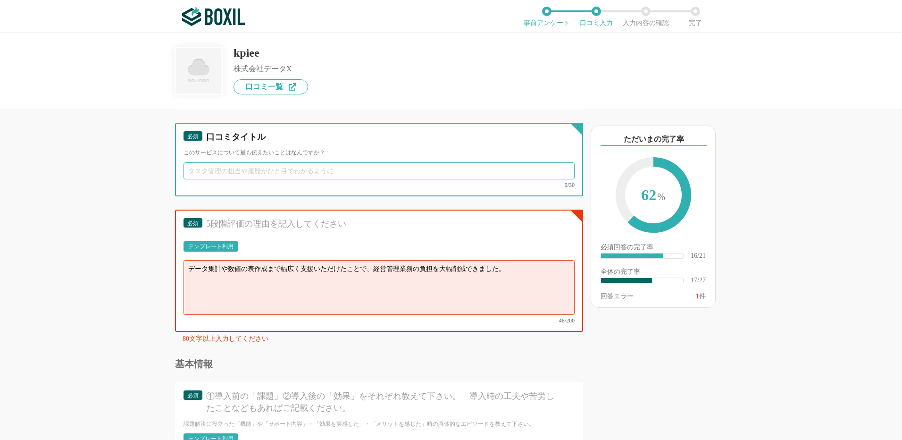
click at [275, 177] on input "text" at bounding box center [379, 170] width 391 height 17
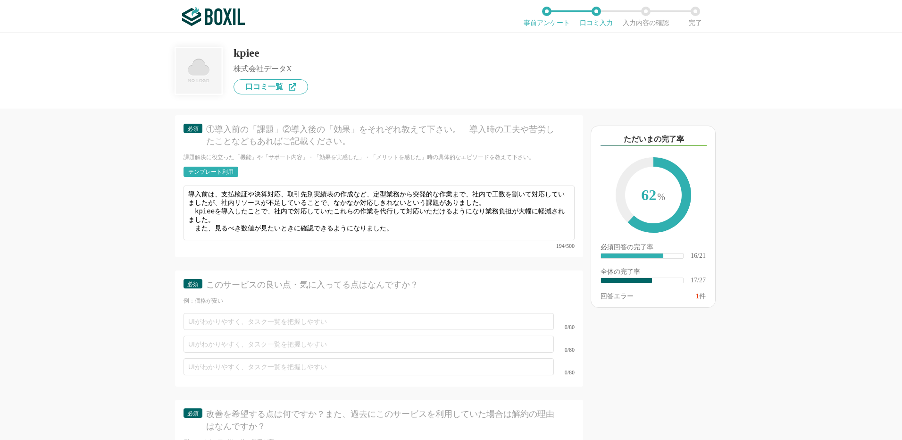
scroll to position [1841, 0]
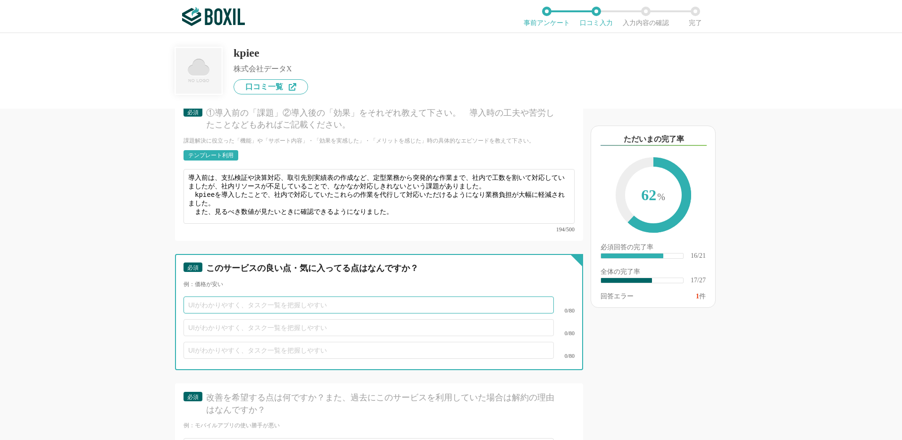
click at [255, 296] on input "text" at bounding box center [369, 304] width 371 height 17
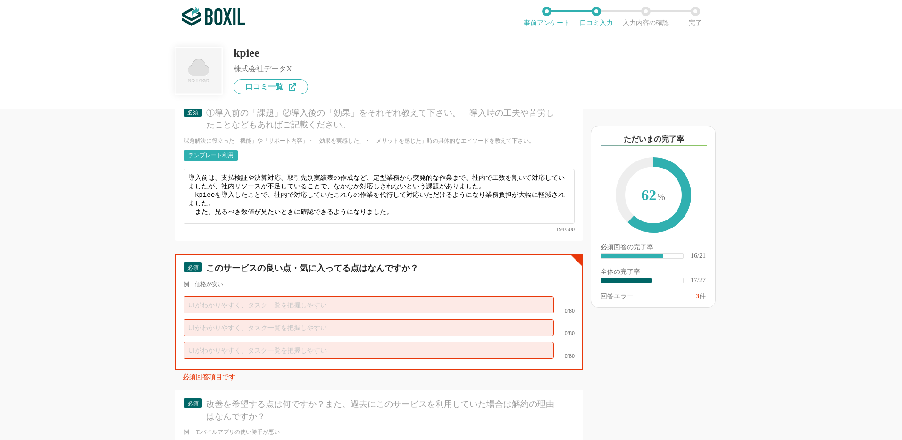
scroll to position [1800, 0]
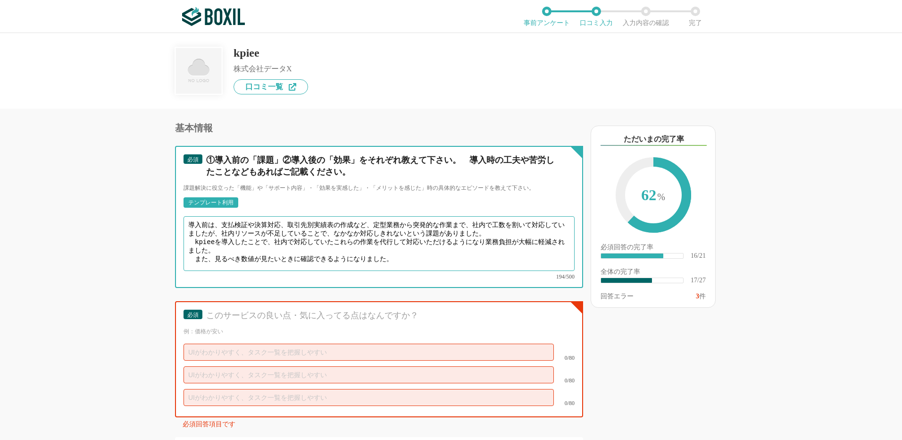
click at [196, 219] on textarea "導入前は、支払検証や決算対応、取引先別実績表の作成など、定型業務から突発的な作業まで、社内で工数を割いて対応していましたが、社内リソースが不足していることで、…" at bounding box center [379, 243] width 391 height 55
paste textarea "kpieeを導入したことで、日常的な定型業務に加え、急な突発案件にも柔軟に対応してもらえる点が非常に助かっています。 例えば、期末の支払検証や取引先別の実績表…"
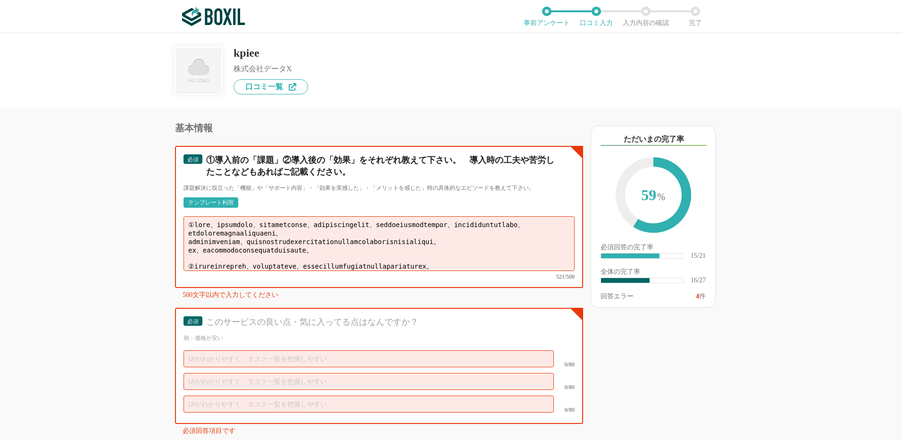
scroll to position [1753, 0]
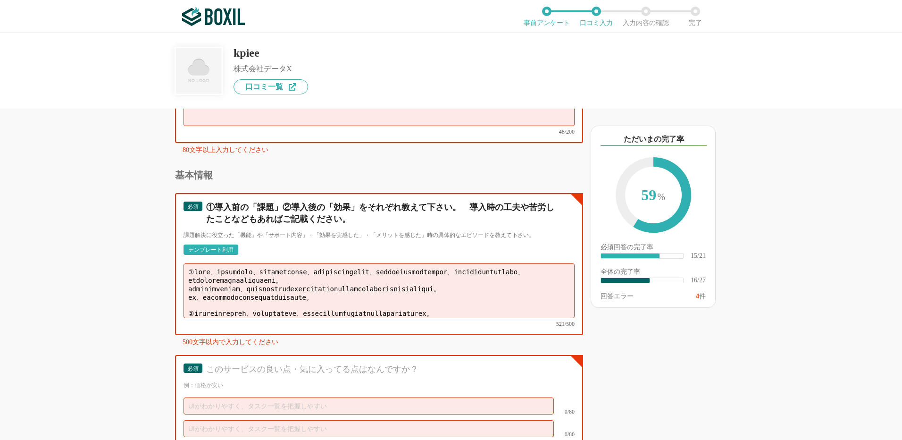
click at [325, 281] on textarea at bounding box center [379, 290] width 391 height 55
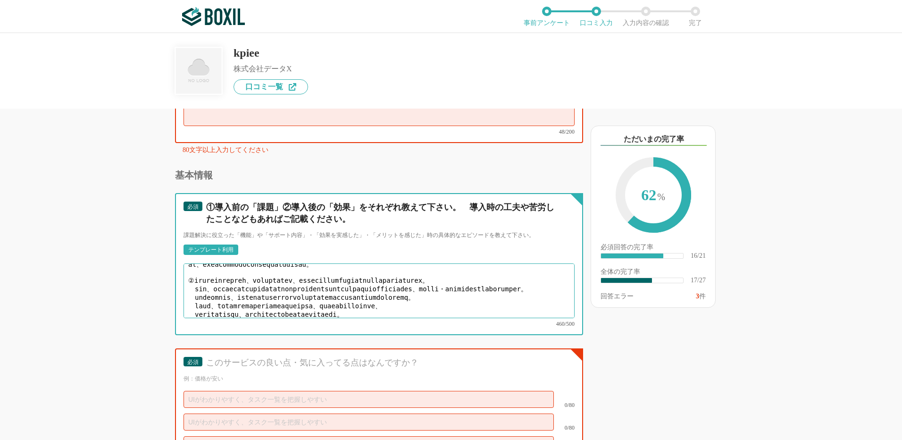
scroll to position [0, 0]
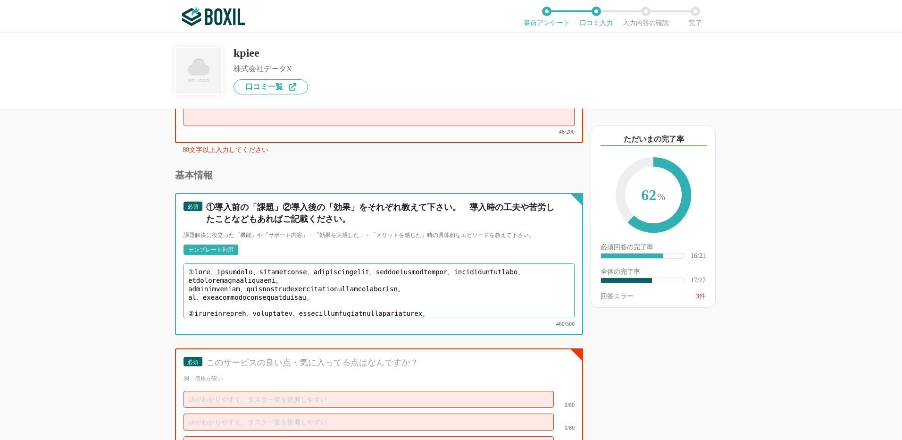
click at [240, 268] on textarea at bounding box center [379, 290] width 391 height 55
click at [472, 276] on textarea at bounding box center [379, 290] width 391 height 55
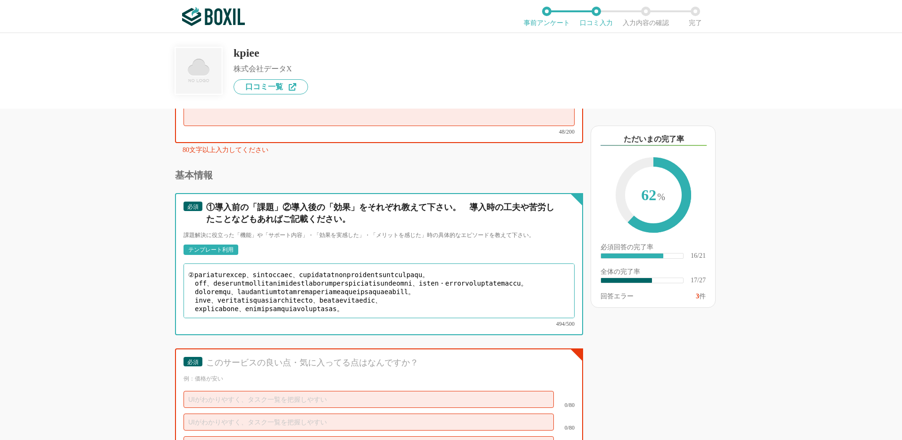
click at [220, 275] on textarea at bounding box center [379, 290] width 391 height 55
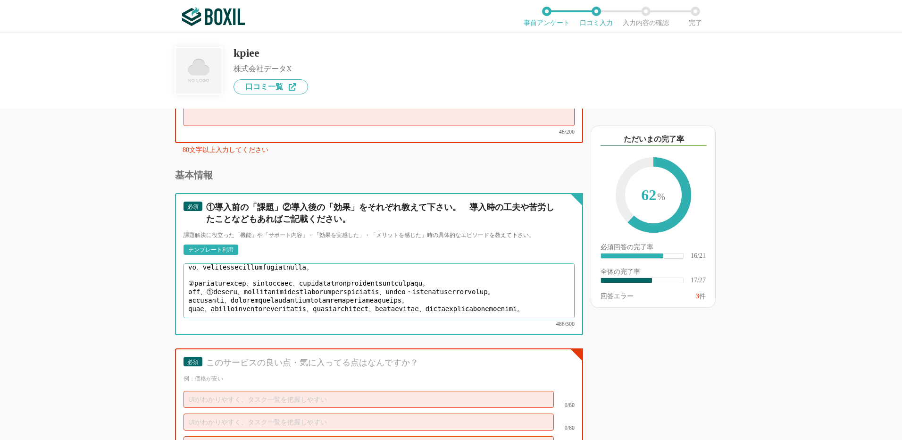
click at [347, 274] on textarea at bounding box center [379, 290] width 391 height 55
click at [286, 282] on textarea at bounding box center [379, 290] width 391 height 55
click at [311, 281] on textarea at bounding box center [379, 290] width 391 height 55
click at [229, 301] on textarea at bounding box center [379, 290] width 391 height 55
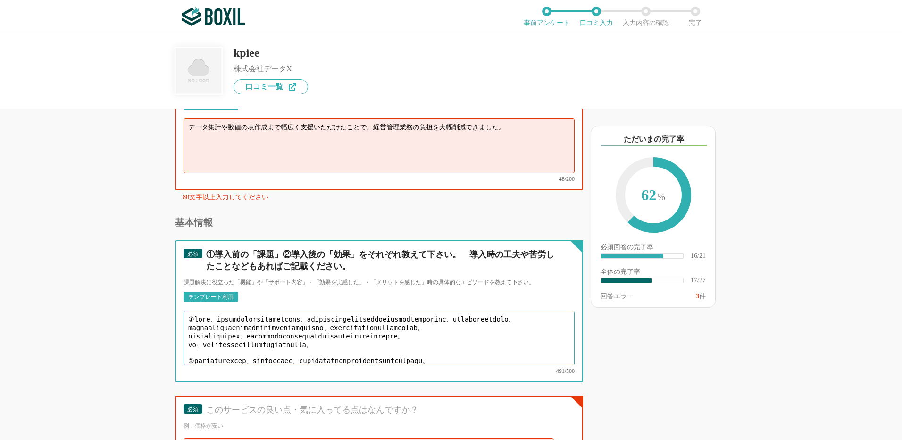
scroll to position [1659, 0]
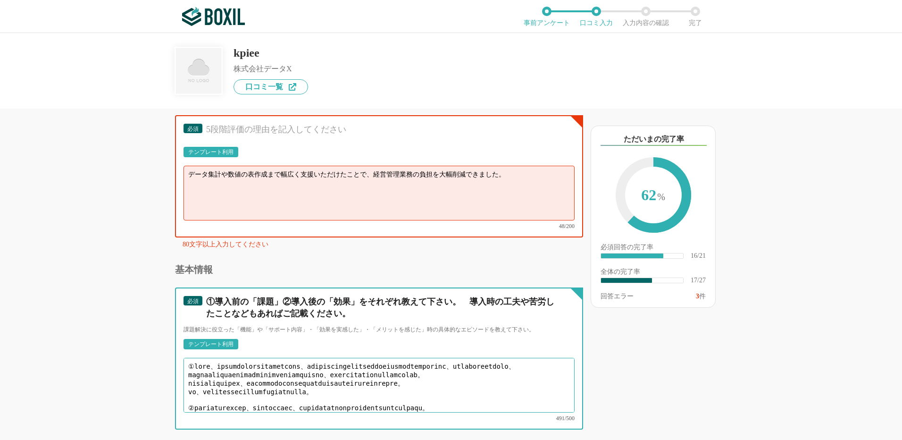
type textarea "①lore、ipsumdolorsitametcons、adipiscingelitseddoeiusmodtemporinc、utlaboreetdolo、…"
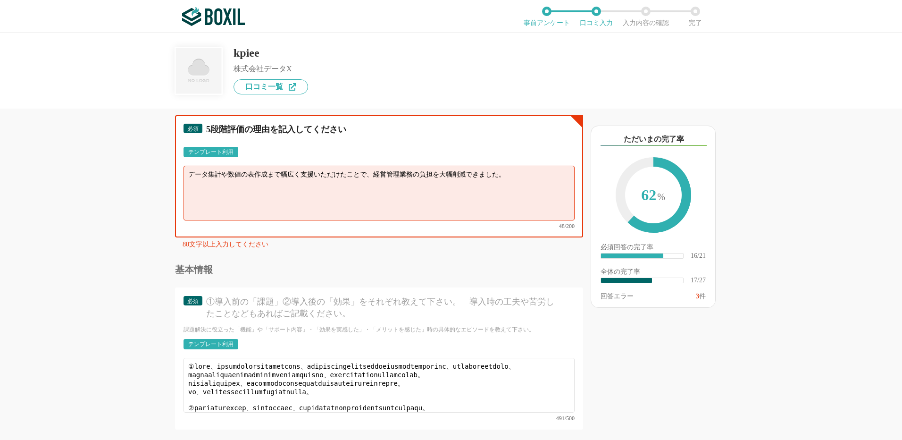
click at [513, 172] on textarea "データ集計や数値の表作成まで幅広く支援いただけたことで、経営管理業務の負担を大幅削減できました。" at bounding box center [379, 193] width 391 height 55
click at [534, 176] on textarea "データ集計や数値の表作成まで幅広く支援いただけたことで、経営管理業務の負担を大幅削減できました。経営管理ツールに加えて人がご対応" at bounding box center [379, 193] width 391 height 55
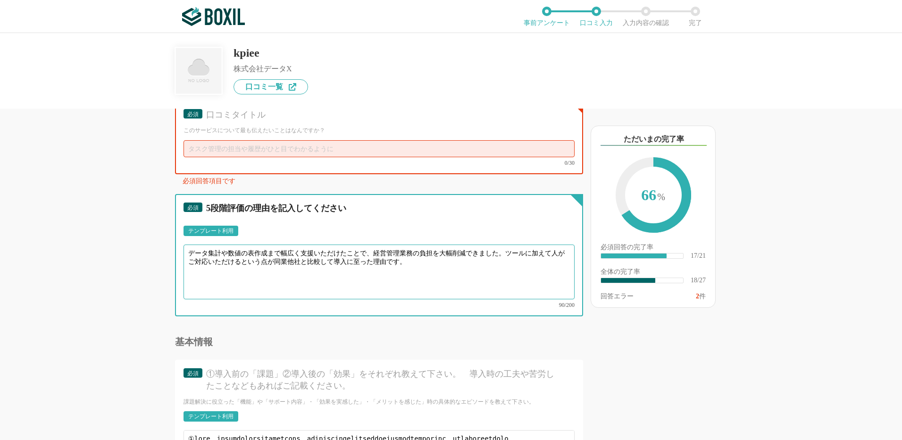
scroll to position [1564, 0]
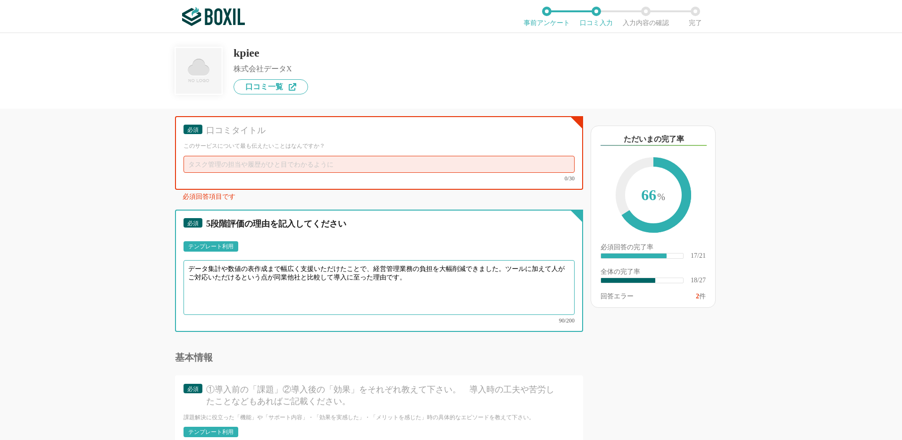
type textarea "データ集計や数値の表作成まで幅広く支援いただけたことで、経営管理業務の負担を大幅削減できました。ツールに加えて人がご対応いただけるという点が同業他社と比較して…"
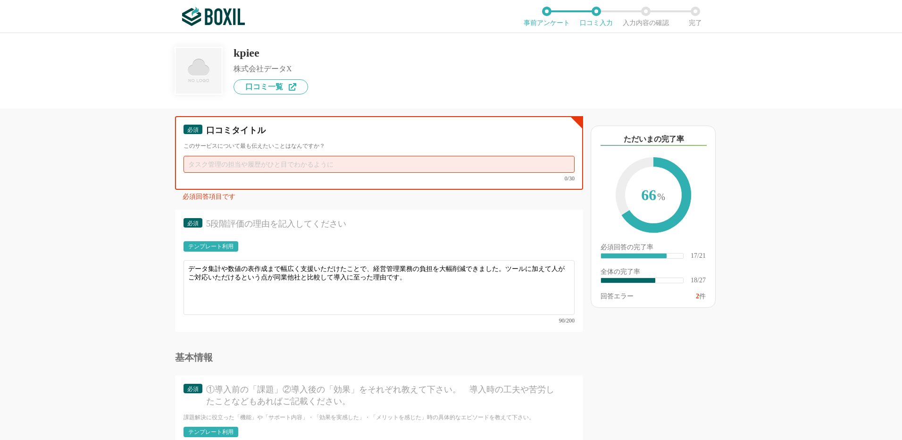
click at [414, 166] on input "text" at bounding box center [379, 164] width 391 height 17
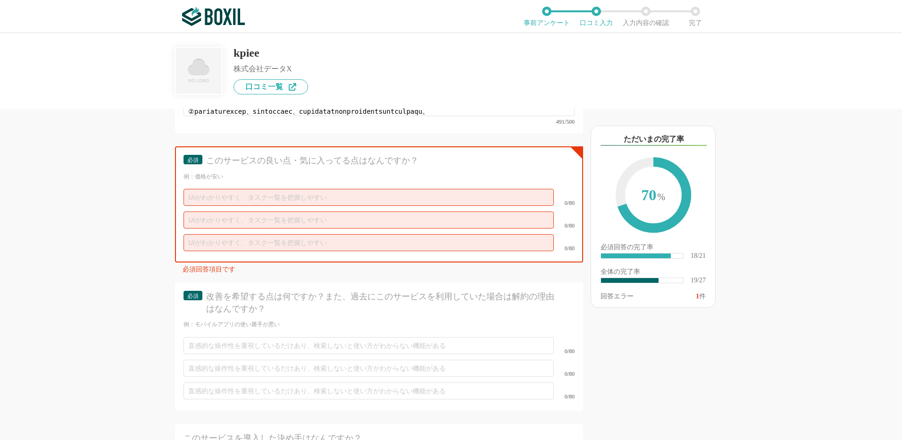
scroll to position [1989, 0]
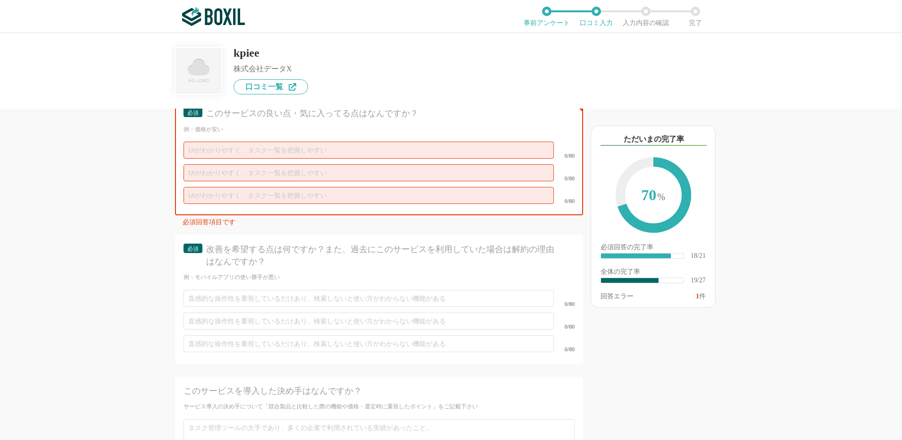
type input "ツールに加え専任担当もご対応いただけるのでBPO先として最適"
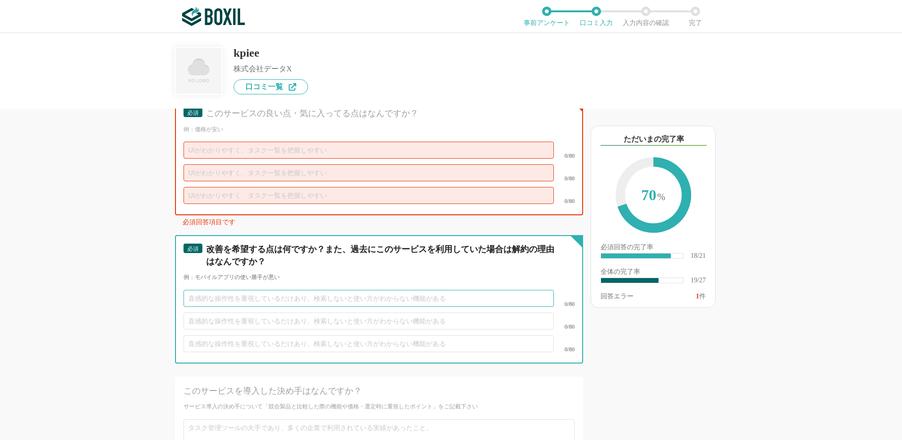
click at [332, 291] on input "text" at bounding box center [369, 298] width 371 height 17
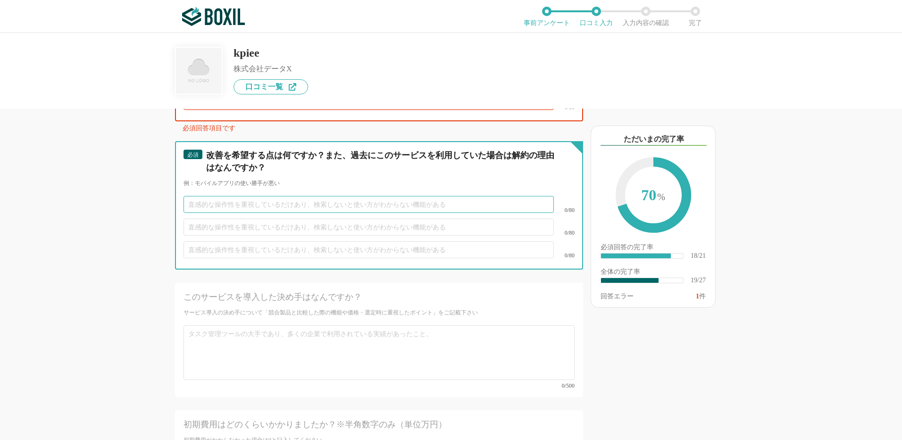
scroll to position [2083, 0]
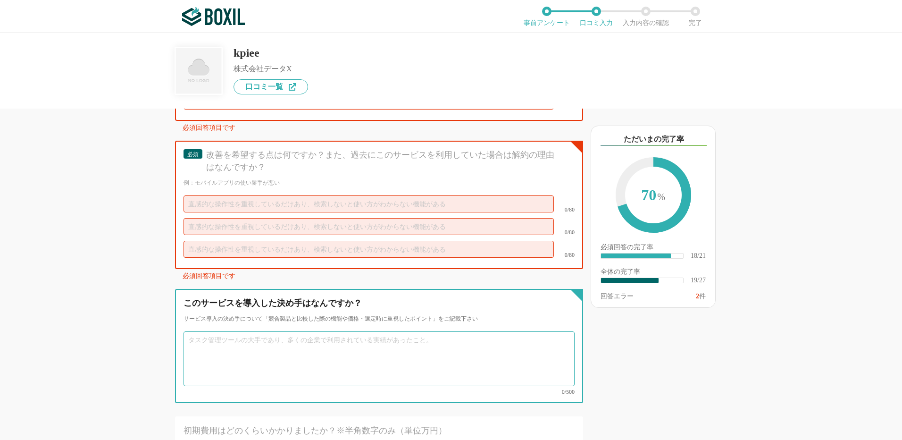
click at [328, 331] on textarea at bounding box center [379, 358] width 391 height 55
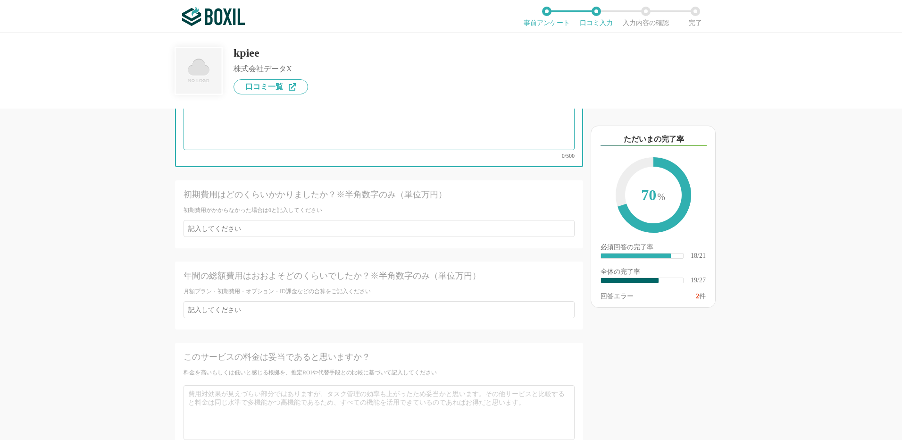
scroll to position [2367, 0]
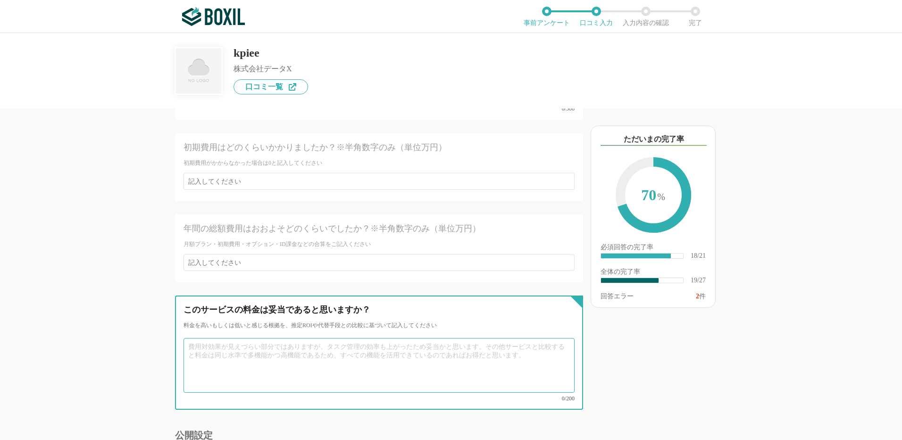
click at [328, 338] on textarea at bounding box center [379, 365] width 391 height 55
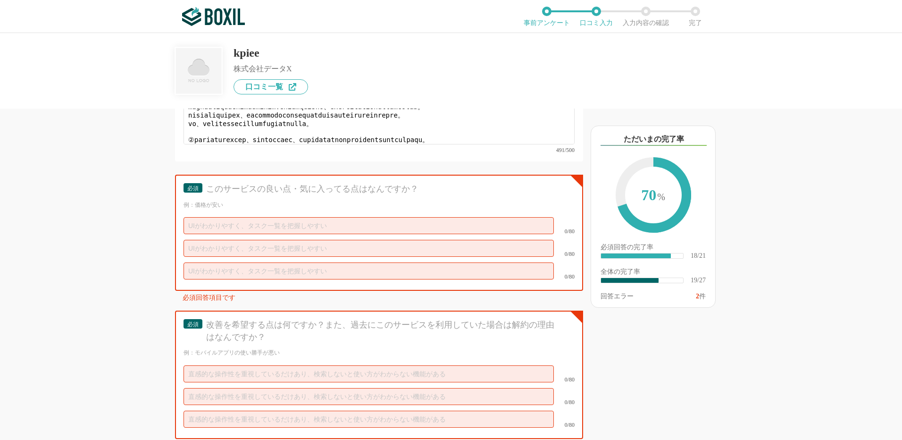
scroll to position [1913, 0]
click at [269, 218] on input "text" at bounding box center [369, 226] width 371 height 17
paste input "データ構築、集計対応、グラフ化までを全てサポートしてくれる"
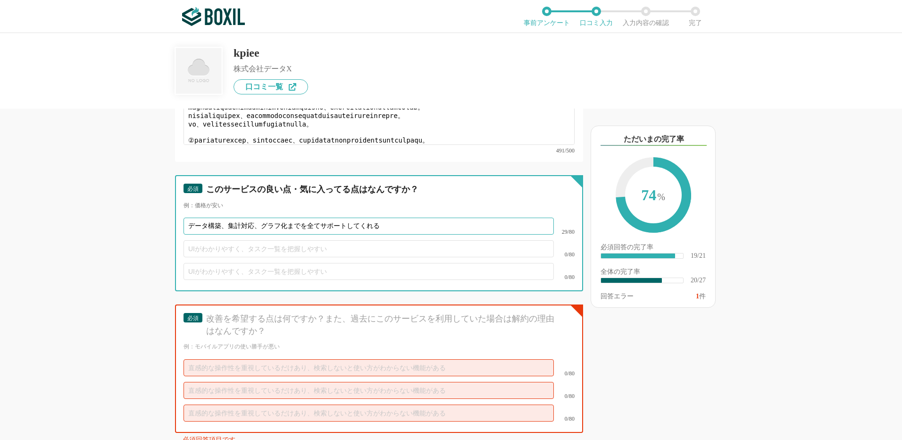
type input "データ構築、集計対応、グラフ化までを全てサポートしてくれる"
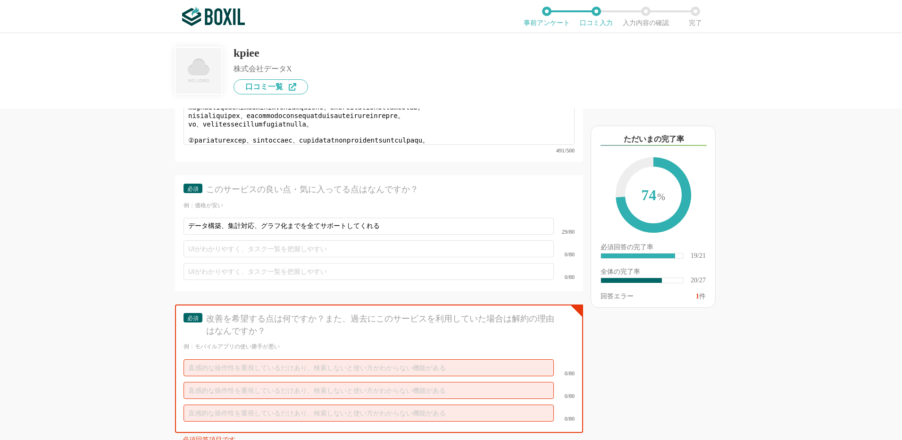
click at [255, 366] on div "0/80" at bounding box center [379, 367] width 391 height 23
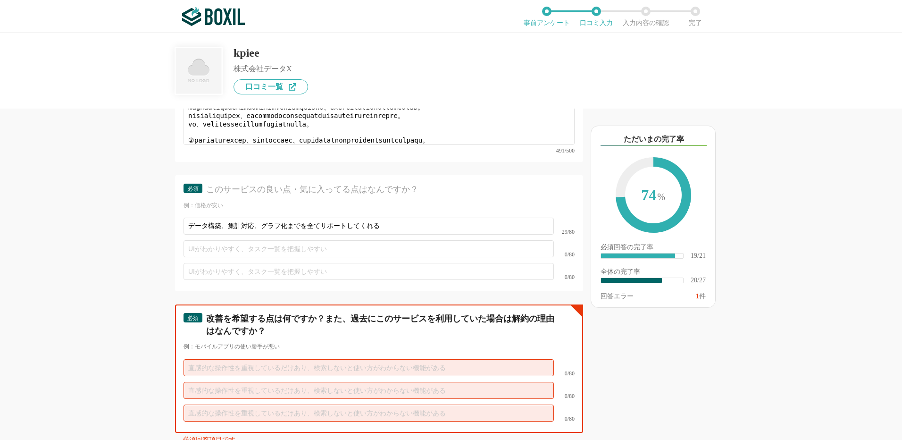
click at [255, 359] on input "text" at bounding box center [369, 367] width 371 height 17
paste input "大きな課題ではないですが、人が関与するため担当者が変更になったときの引き継ぎが不安要素としてはあります。"
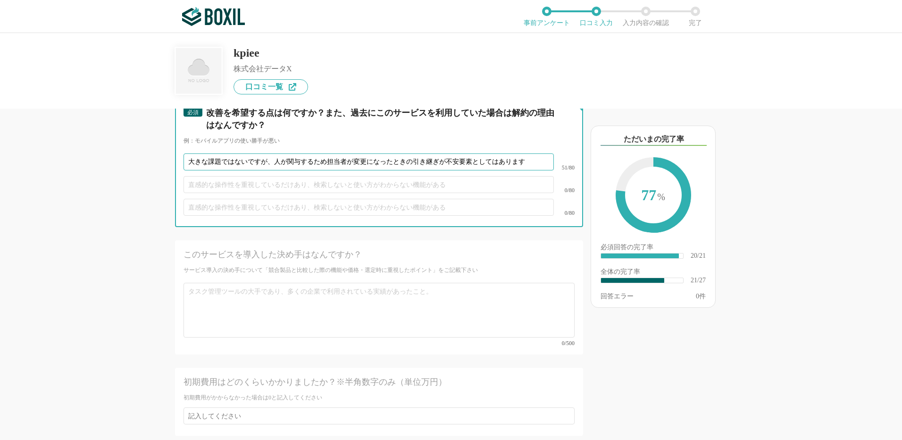
scroll to position [2149, 0]
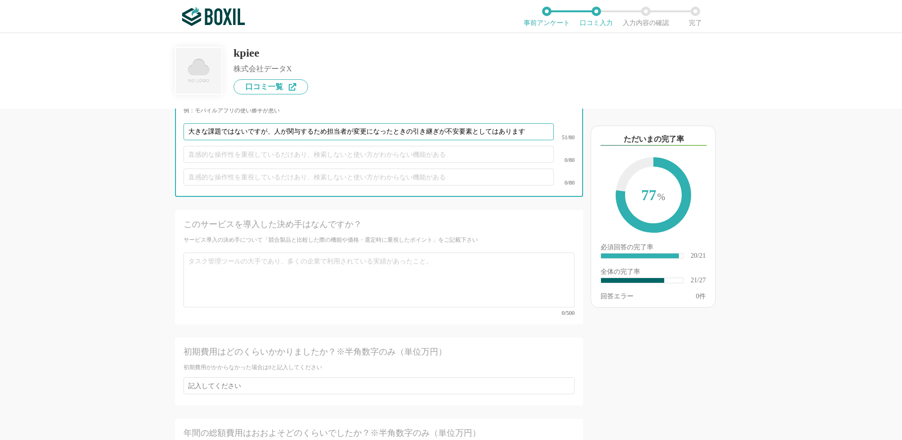
type input "大きな課題ではないですが、人が関与するため担当者が変更になったときの引き継ぎが不安要素としてはあります"
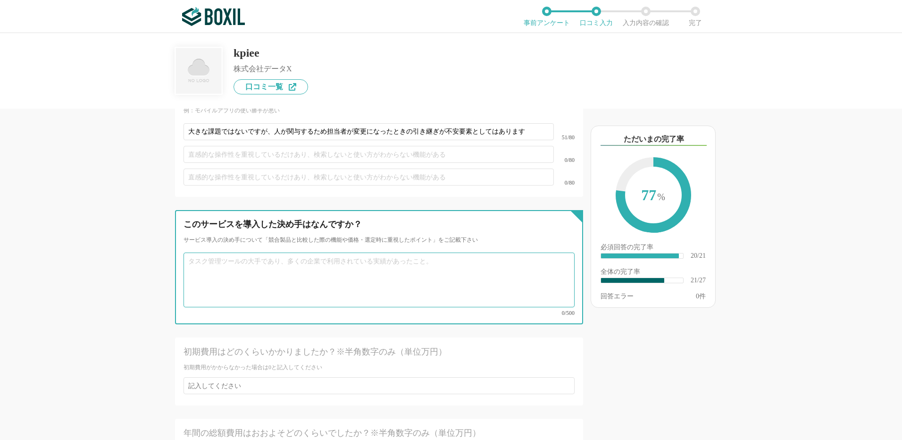
click at [337, 255] on textarea at bounding box center [379, 280] width 391 height 55
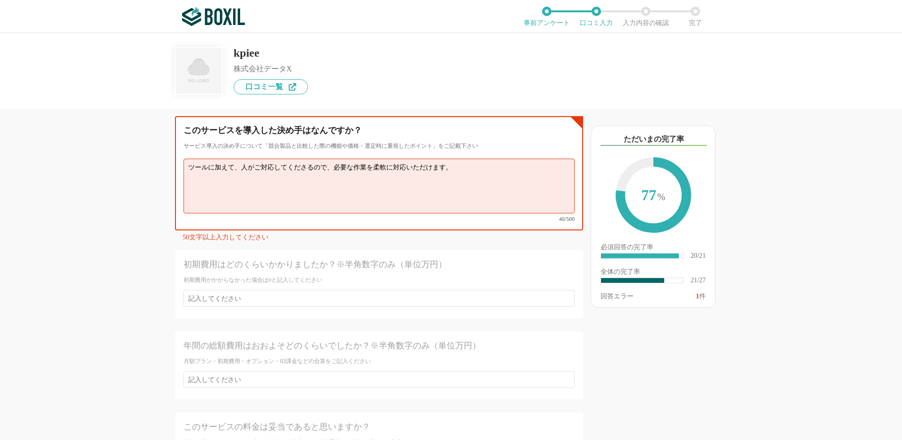
scroll to position [2243, 0]
type textarea "ツールに加えて、人がご対応してくださるので、必要な作業を柔軟に対応いただけます。"
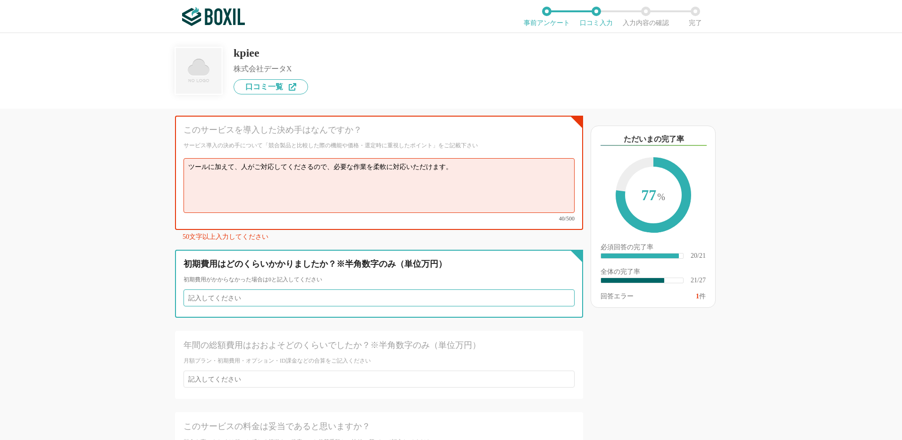
click at [336, 289] on input "number" at bounding box center [379, 297] width 391 height 17
click at [289, 289] on input "number" at bounding box center [379, 297] width 391 height 17
click at [560, 289] on input "1" at bounding box center [379, 297] width 391 height 17
type input "0"
click at [558, 289] on input "0" at bounding box center [379, 297] width 391 height 17
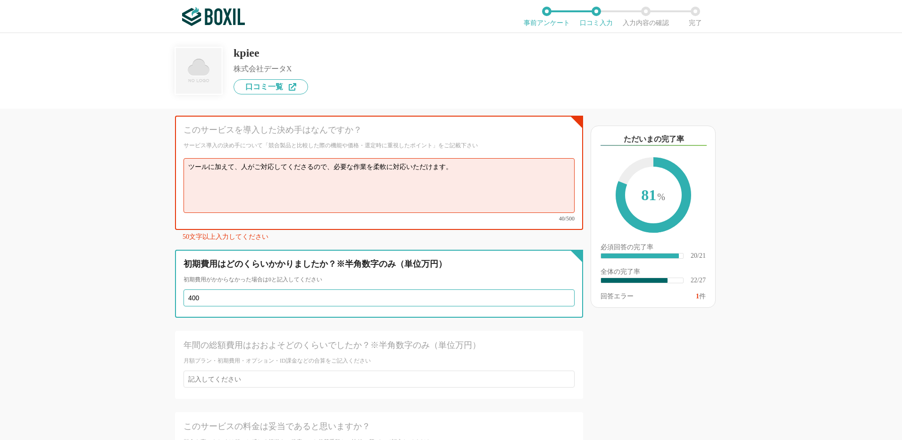
type input "400"
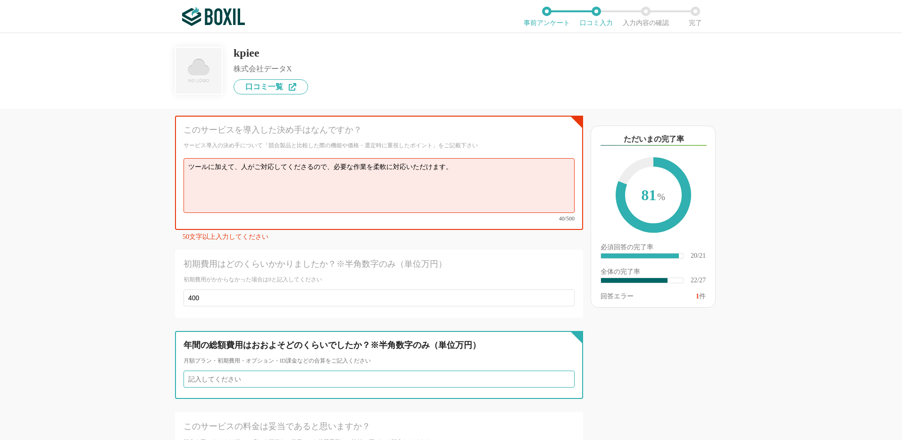
click at [211, 371] on input "number" at bounding box center [379, 379] width 391 height 17
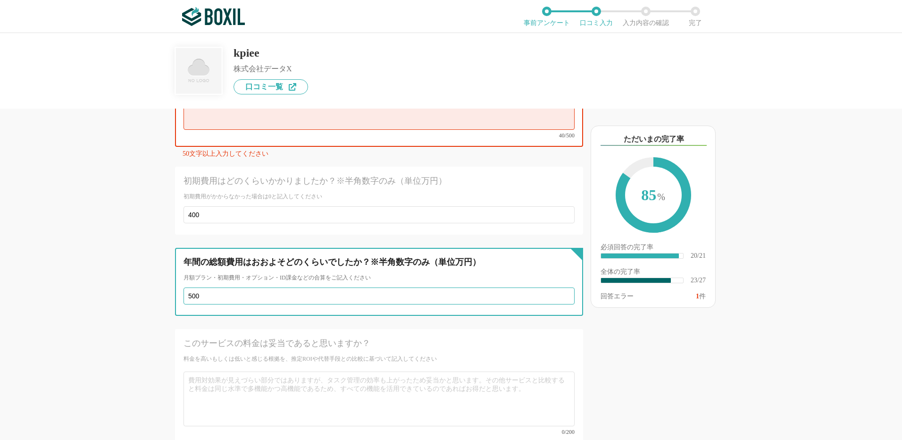
scroll to position [2385, 0]
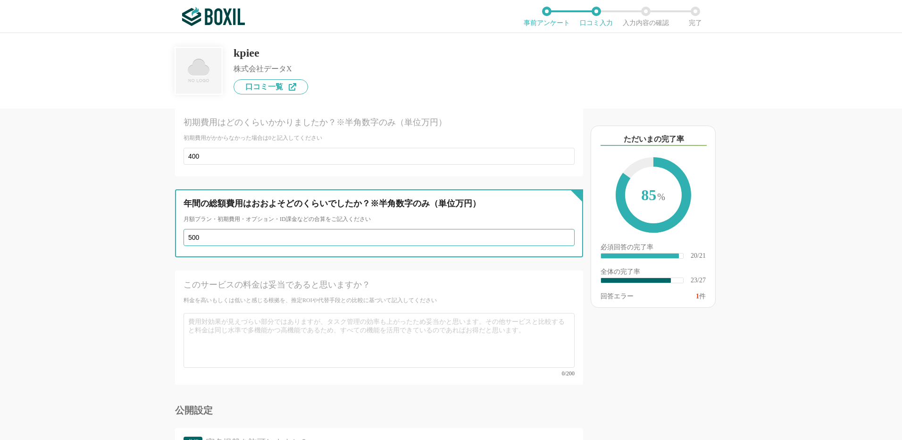
type input "500"
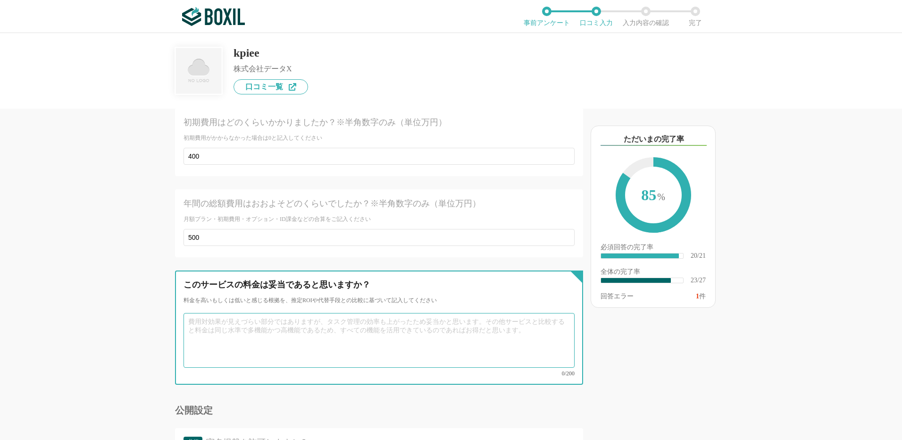
click at [290, 316] on textarea at bounding box center [379, 340] width 391 height 55
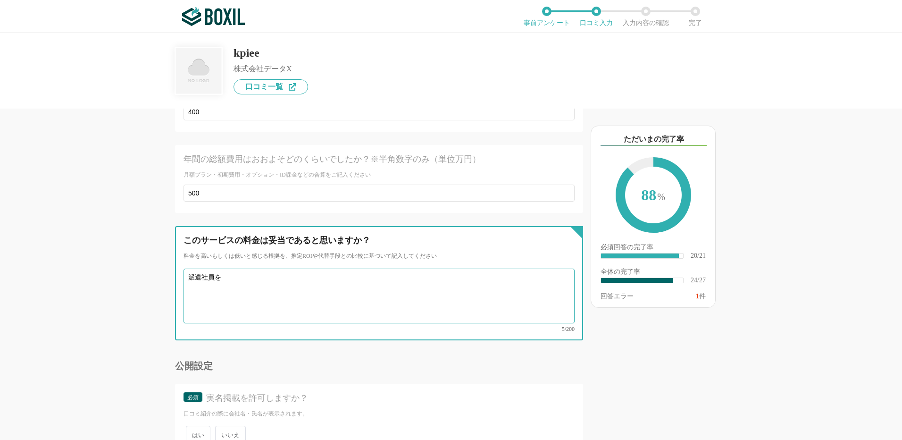
scroll to position [2473, 0]
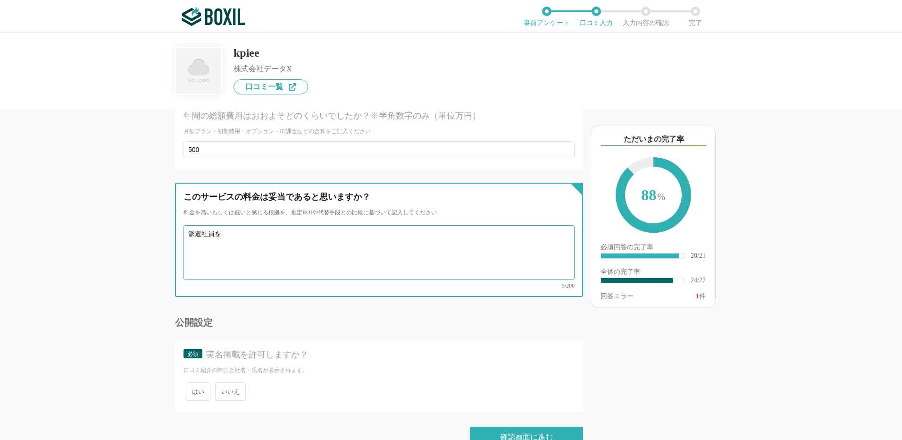
type textarea "派遣社員を"
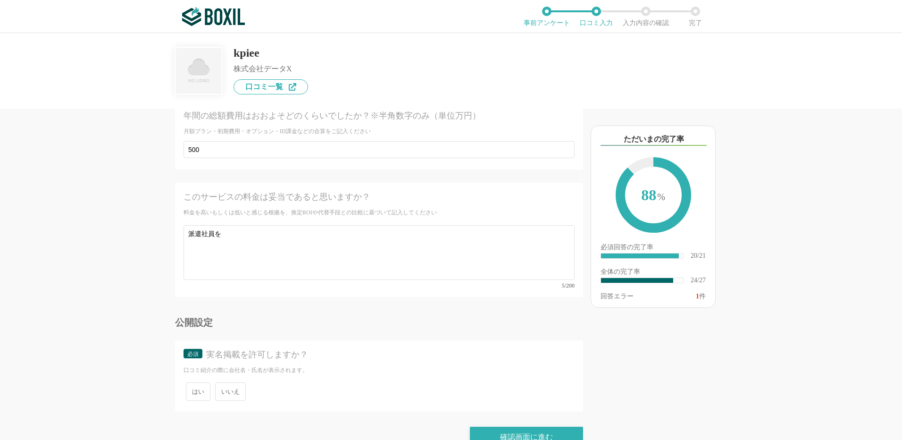
click at [233, 382] on span "いいえ" at bounding box center [230, 391] width 31 height 18
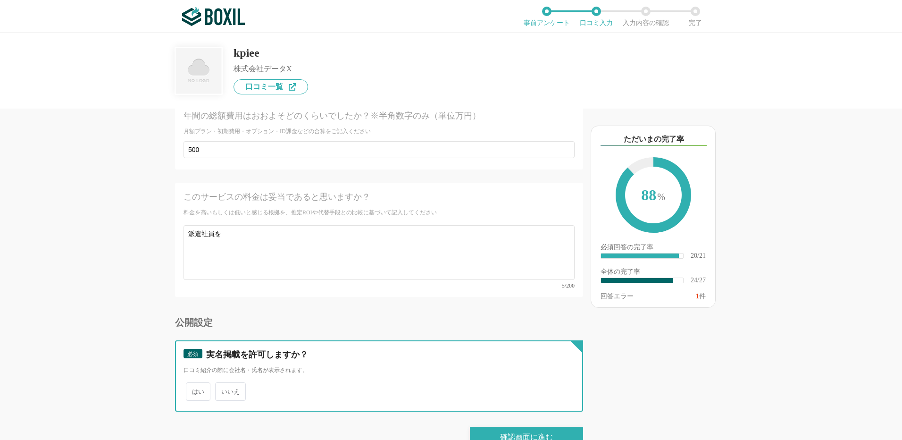
click at [224, 384] on input "いいえ" at bounding box center [221, 387] width 6 height 6
radio input "true"
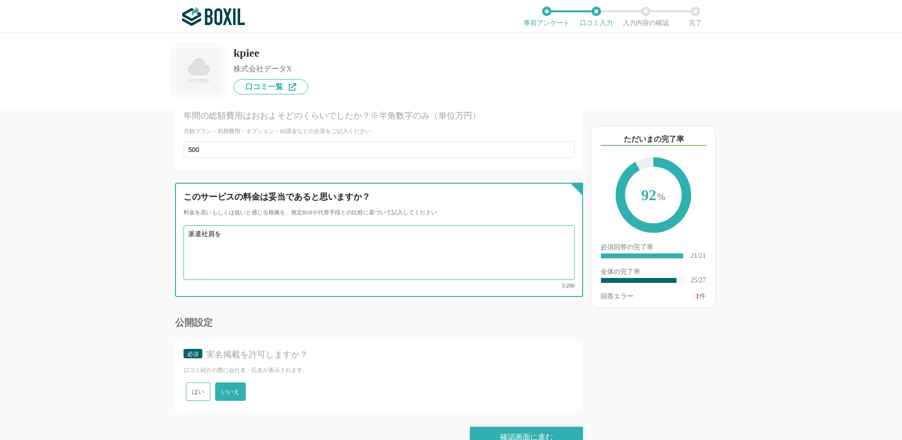
click at [265, 225] on textarea "派遣社員を" at bounding box center [379, 252] width 391 height 55
type textarea "派"
click at [383, 225] on textarea "人が作業をしていただく時間も含んでいるので、BPO先のチャージも考慮すれば妥当と思います。" at bounding box center [379, 252] width 391 height 55
click at [376, 242] on textarea "人が作業をしていただく時間も含んでいるので、BPO先のチャージという点も考慮すれば妥当と思います。" at bounding box center [379, 252] width 391 height 55
click at [464, 225] on textarea "人が作業をしていただく時間も含んでいるので、BPO先のチャージという点も考慮すれば妥当と思います。" at bounding box center [379, 252] width 391 height 55
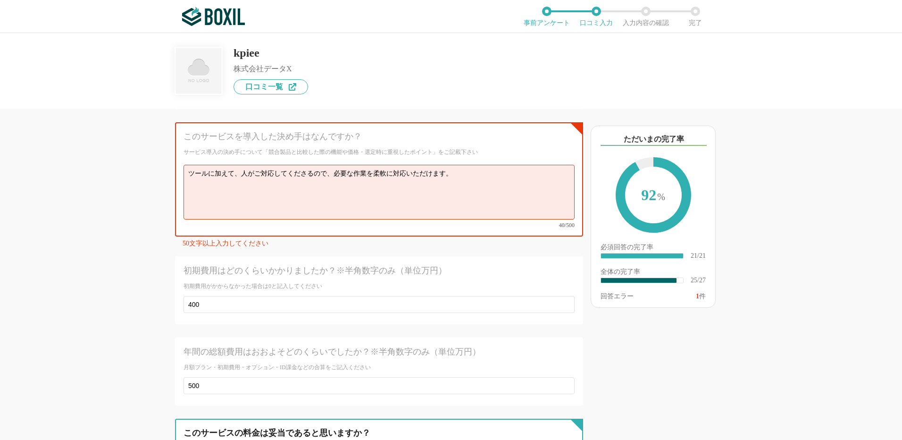
scroll to position [2190, 0]
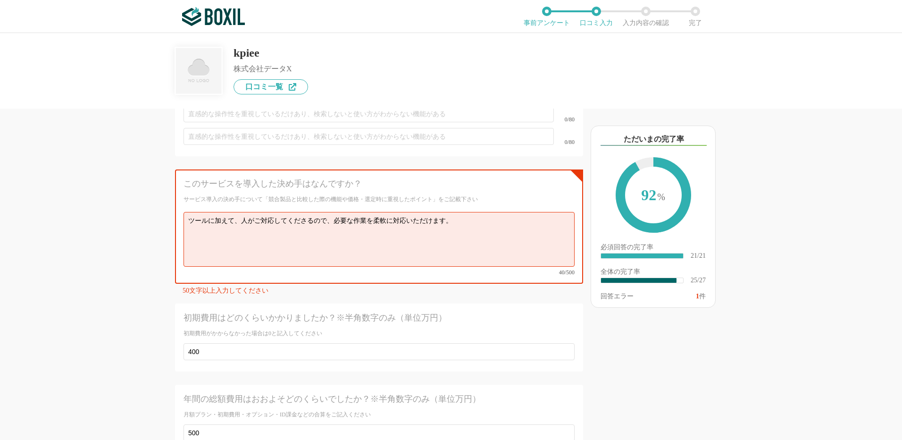
type textarea "人が作業をしていただく時間も含んでいるので、BPO先のチャージという点も考慮すれば妥当だと思います。"
click at [469, 212] on textarea "ツールに加えて、人がご対応してくださるので、必要な作業を柔軟に対応いただけます。" at bounding box center [379, 239] width 391 height 55
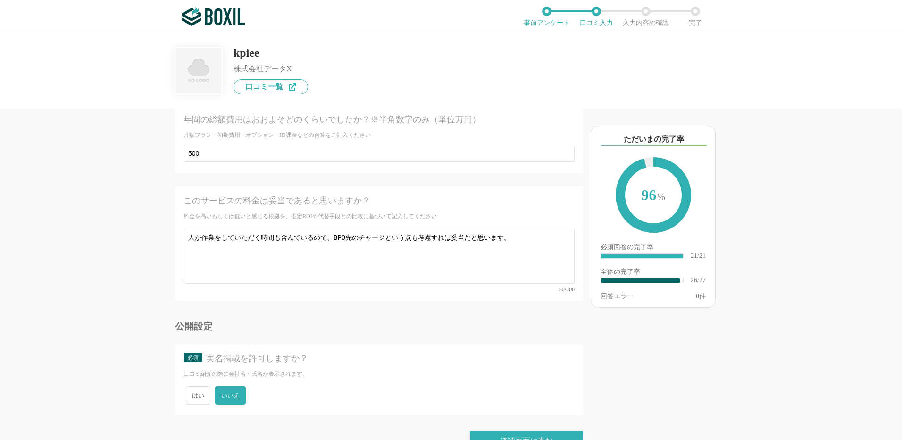
scroll to position [2466, 0]
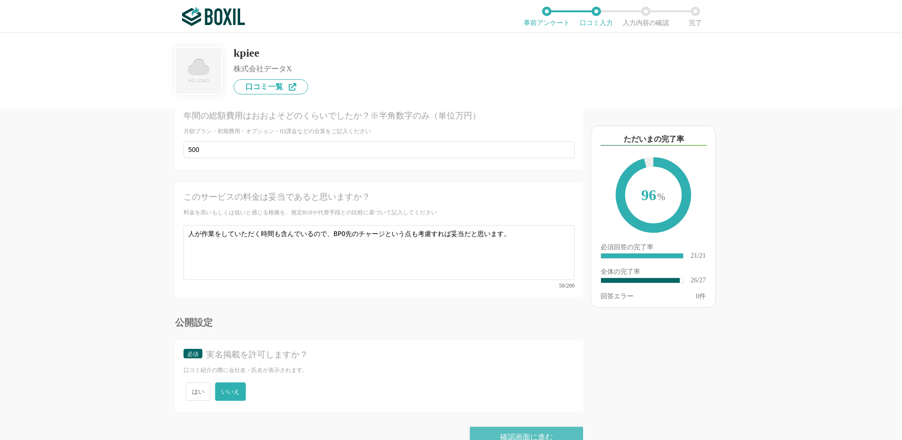
type textarea "ツールに加えて、人がご対応してくださるので、必要な作業を柔軟に対応いただけます。オンラインの打合せをすぐに実施でき、課題がスピーディに解決します。"
click at [489, 427] on div "確認画面に進む" at bounding box center [526, 437] width 113 height 21
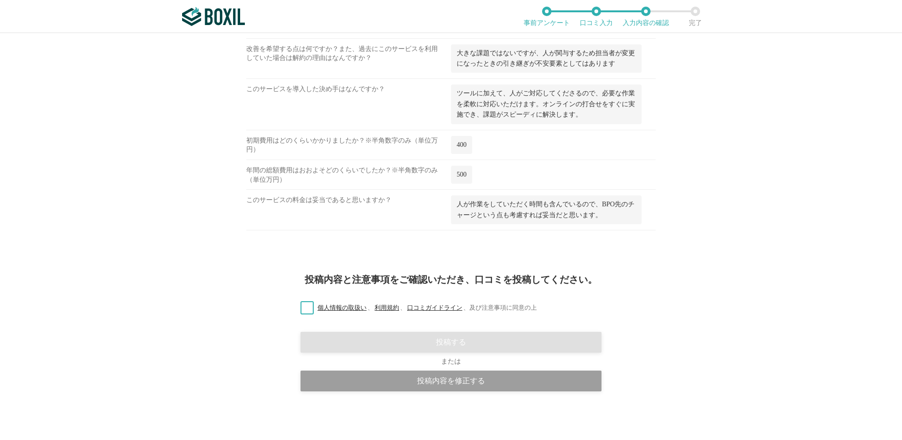
scroll to position [1157, 0]
click at [306, 304] on label "個人情報の取扱い 、 利用規約 、 口コミガイドライン 、 及び注意事項に同意の上" at bounding box center [415, 308] width 244 height 10
click at [0, 0] on input "個人情報の取扱い 、 利用規約 、 口コミガイドライン 、 及び注意事項に同意の上" at bounding box center [0, 0] width 0 height 0
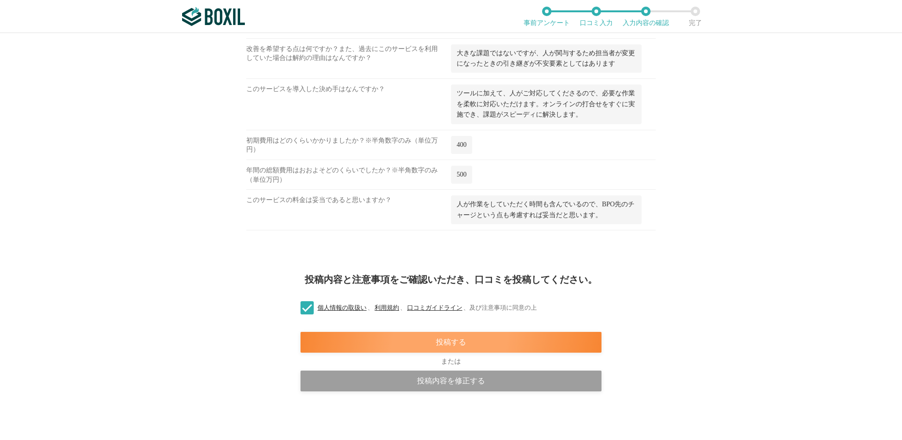
click at [374, 340] on div "投稿する" at bounding box center [451, 342] width 301 height 21
